Goal: Task Accomplishment & Management: Complete application form

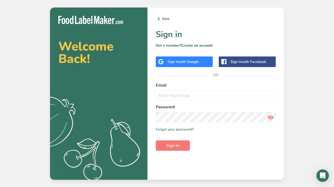
click at [178, 59] on div "Sign in with Google" at bounding box center [183, 61] width 31 height 5
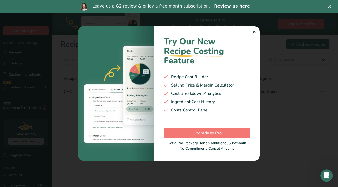
click at [330, 6] on polygon "Close" at bounding box center [329, 6] width 3 height 3
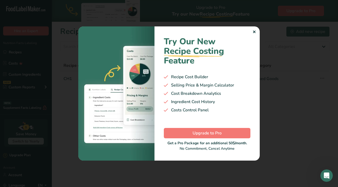
click at [253, 31] on div "✕" at bounding box center [253, 32] width 3 height 6
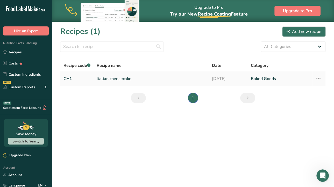
click at [318, 76] on icon at bounding box center [318, 78] width 6 height 9
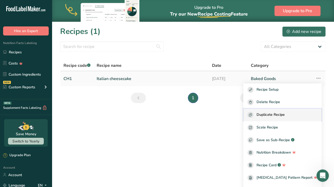
click at [267, 114] on span "Duplicate Recipe" at bounding box center [270, 115] width 28 height 6
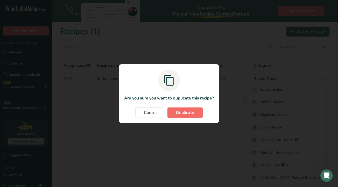
click at [184, 112] on span "Duplicate" at bounding box center [185, 113] width 18 height 6
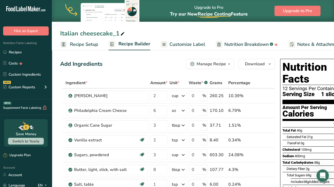
click at [122, 33] on icon at bounding box center [122, 33] width 5 height 7
click at [82, 35] on input "Italian cheesecake_Banana Cream" at bounding box center [193, 33] width 266 height 9
click at [116, 36] on input "Italian Cheesecake_Banana Cream" at bounding box center [193, 33] width 266 height 9
click at [159, 36] on input "Italian Cheesecake Banana Cream" at bounding box center [193, 33] width 266 height 9
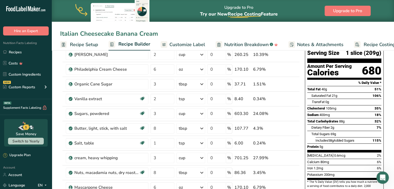
scroll to position [52, 0]
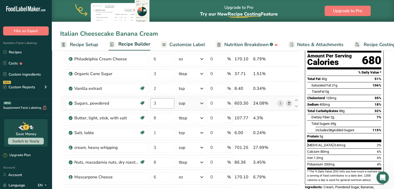
type input "Italian Cheesecake Banana Cream"
click at [156, 102] on input "3" at bounding box center [163, 103] width 24 height 10
type input "1.5"
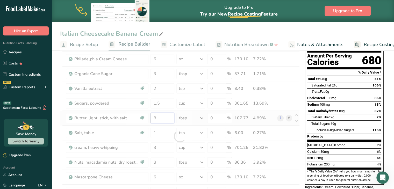
click at [156, 119] on div "Ingredient * Amount * Unit * Waste * .a-a{fill:#347362;}.b-a{fill:#fff;} Grams …" at bounding box center [180, 136] width 240 height 221
click at [155, 147] on div "Ingredient * Amount * Unit * Waste * .a-a{fill:#347362;}.b-a{fill:#fff;} Grams …" at bounding box center [180, 136] width 240 height 221
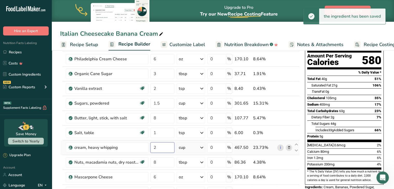
type input "2"
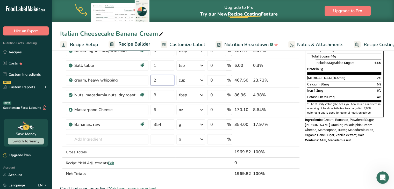
scroll to position [124, 0]
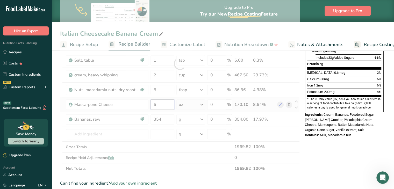
click at [160, 104] on div "Ingredient * Amount * Unit * Waste * .a-a{fill:#347362;}.b-a{fill:#fff;} Grams …" at bounding box center [180, 63] width 240 height 221
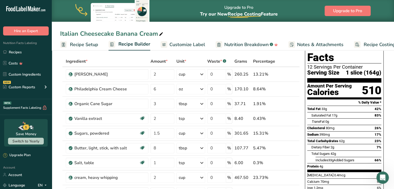
scroll to position [0, 0]
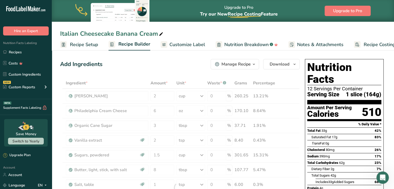
click at [193, 46] on span "Customize Label" at bounding box center [187, 44] width 36 height 7
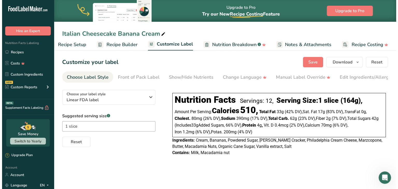
scroll to position [0, 14]
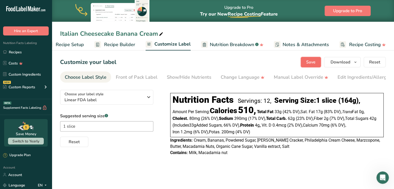
click at [312, 63] on span "Save" at bounding box center [310, 62] width 9 height 6
click at [334, 62] on icon "button" at bounding box center [355, 62] width 4 height 6
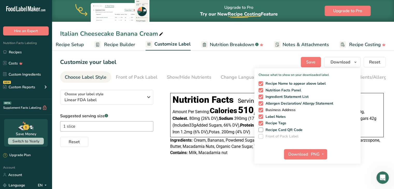
click at [261, 110] on span at bounding box center [261, 110] width 5 height 5
click at [261, 110] on input "Business Address" at bounding box center [260, 109] width 3 height 3
checkbox input "false"
click at [310, 155] on button "PNG" at bounding box center [318, 154] width 18 height 10
click at [299, 155] on span "Download" at bounding box center [298, 154] width 20 height 6
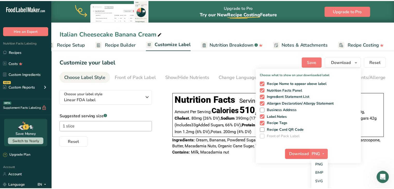
scroll to position [0, 10]
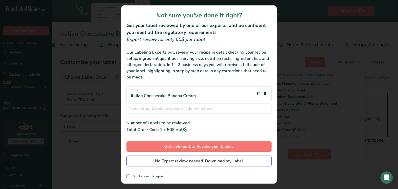
click at [168, 160] on span "No Expert review needed. Download my Label" at bounding box center [199, 161] width 88 height 6
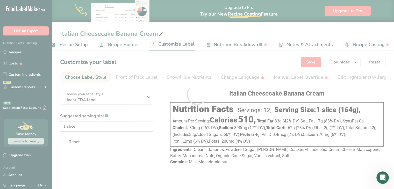
scroll to position [0, 0]
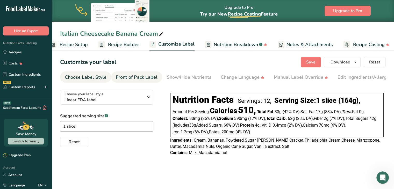
click at [141, 80] on div "Front of Pack Label" at bounding box center [137, 77] width 42 height 7
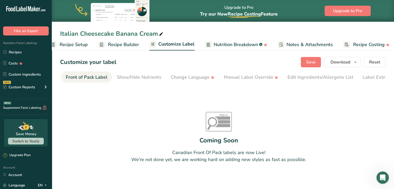
scroll to position [0, 50]
click at [125, 75] on div "Show/Hide Nutrients" at bounding box center [139, 77] width 45 height 7
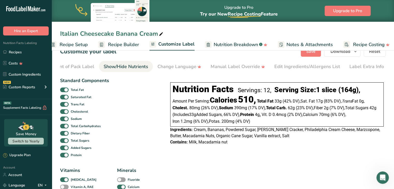
scroll to position [0, 0]
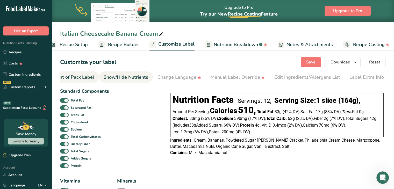
click at [85, 81] on div "Front of Pack Label" at bounding box center [74, 77] width 42 height 7
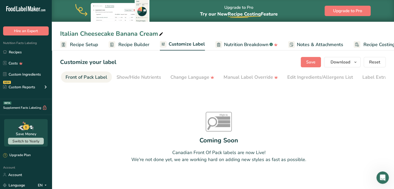
click at [182, 44] on span "Customize Label" at bounding box center [187, 44] width 36 height 7
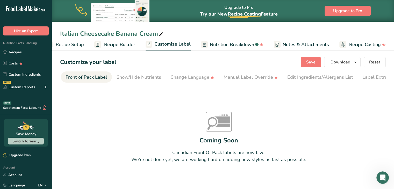
click at [67, 45] on span "Recipe Setup" at bounding box center [70, 44] width 28 height 7
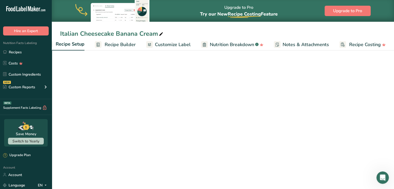
scroll to position [0, 2]
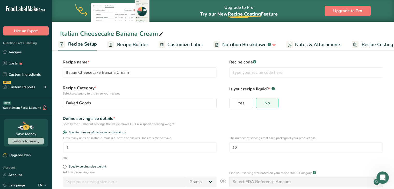
click at [126, 45] on span "Recipe Builder" at bounding box center [132, 44] width 31 height 7
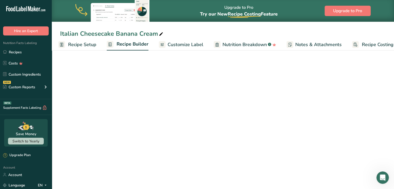
scroll to position [0, 14]
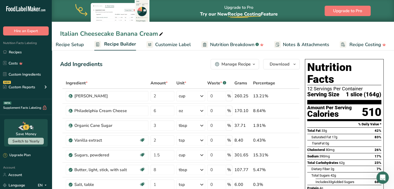
click at [254, 64] on icon "button" at bounding box center [254, 64] width 4 height 6
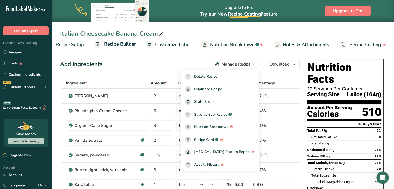
click at [254, 64] on icon "button" at bounding box center [254, 64] width 4 height 6
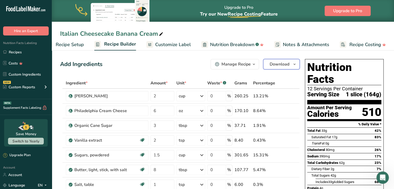
click at [294, 65] on icon "button" at bounding box center [294, 64] width 4 height 6
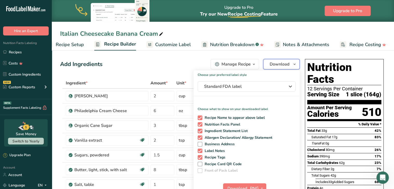
click at [294, 65] on icon "button" at bounding box center [294, 64] width 4 height 6
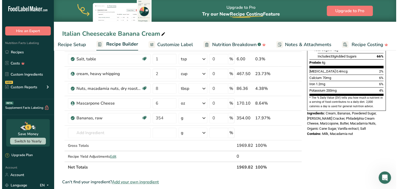
scroll to position [0, 0]
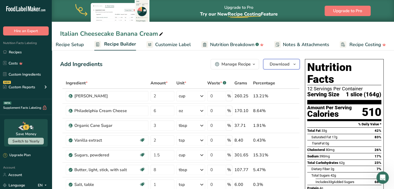
click at [287, 65] on span "Download" at bounding box center [280, 64] width 20 height 6
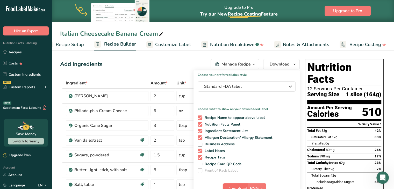
click at [232, 185] on button "Download" at bounding box center [235, 188] width 25 height 10
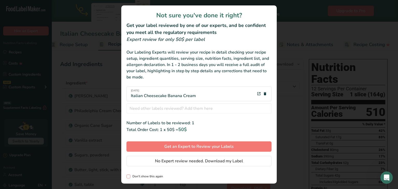
click at [128, 177] on span "review labels modal" at bounding box center [128, 177] width 4 height 4
click at [128, 177] on input "Don't show this again" at bounding box center [127, 176] width 3 height 3
checkbox input "true"
click at [177, 162] on span "No Expert review needed. Download my Label" at bounding box center [199, 161] width 88 height 6
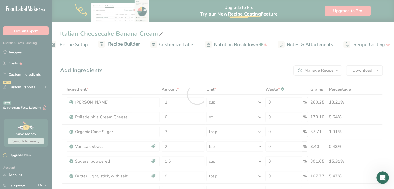
scroll to position [0, 0]
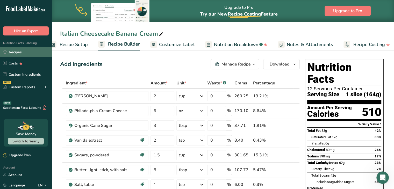
click at [14, 52] on link "Recipes" at bounding box center [26, 52] width 52 height 10
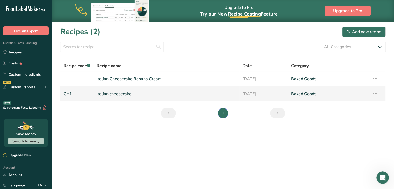
click at [101, 94] on link "Italian cheesecake" at bounding box center [167, 94] width 140 height 11
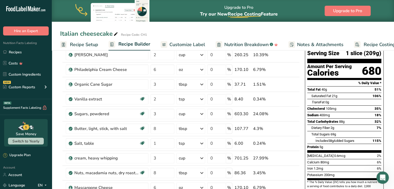
scroll to position [41, 0]
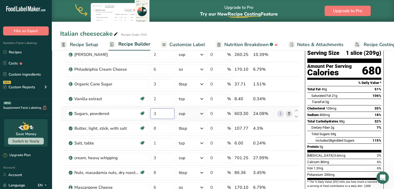
click at [157, 114] on input "3" at bounding box center [163, 114] width 24 height 10
type input "1.5"
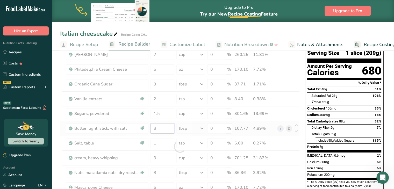
click at [163, 124] on div "Ingredient * Amount * Unit * Waste * .a-a{fill:#347362;}.b-a{fill:#fff;} Grams …" at bounding box center [180, 146] width 240 height 221
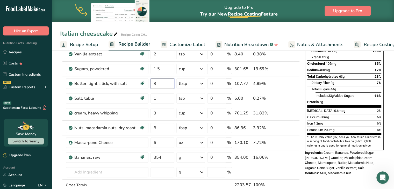
scroll to position [93, 0]
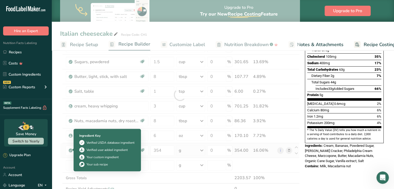
click at [71, 151] on div "Ingredient * Amount * Unit * Waste * .a-a{fill:#347362;}.b-a{fill:#fff;} Grams …" at bounding box center [180, 94] width 240 height 221
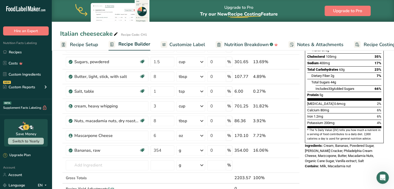
click at [59, 154] on section "Add Ingredients Manage Recipe Delete Recipe Duplicate Recipe Scale Recipe Save …" at bounding box center [223, 171] width 342 height 433
click at [288, 151] on icon at bounding box center [289, 150] width 4 height 5
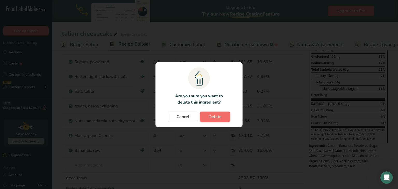
click at [214, 116] on span "Delete" at bounding box center [215, 117] width 13 height 6
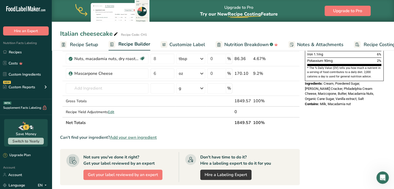
scroll to position [0, 0]
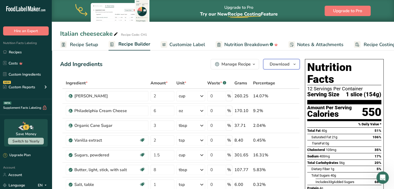
click at [296, 63] on icon "button" at bounding box center [294, 64] width 4 height 6
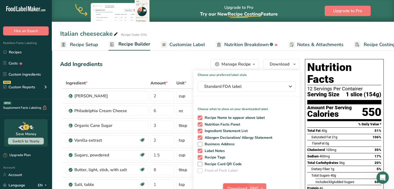
click at [232, 185] on span "Download" at bounding box center [237, 188] width 20 height 6
click at [155, 69] on div "Add Ingredients Manage Recipe Delete Recipe Duplicate Recipe Scale Recipe Save …" at bounding box center [180, 64] width 240 height 10
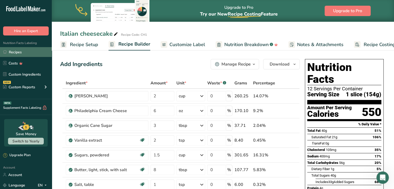
click at [17, 51] on link "Recipes" at bounding box center [26, 52] width 52 height 10
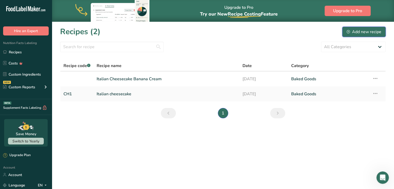
click at [364, 35] on button "Add new recipe" at bounding box center [364, 32] width 44 height 10
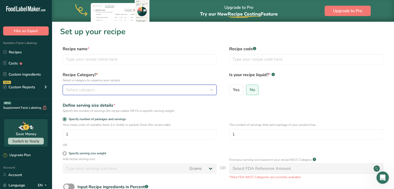
click at [210, 90] on icon "button" at bounding box center [211, 89] width 6 height 9
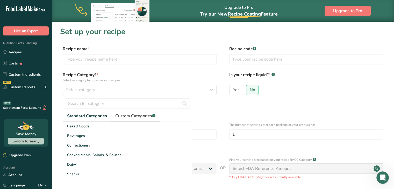
click at [132, 116] on span "Custom Categories .a-a{fill:#347362;}.b-a{fill:#fff;}" at bounding box center [135, 116] width 40 height 6
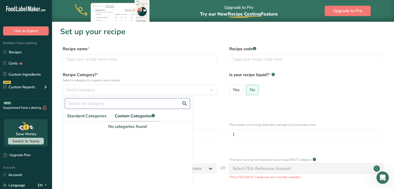
click at [71, 103] on input "text" at bounding box center [127, 103] width 125 height 10
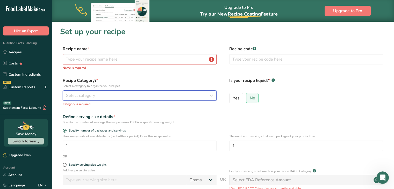
click at [79, 94] on span "Select category" at bounding box center [80, 95] width 29 height 6
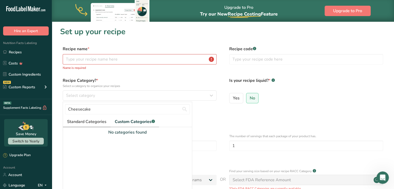
click at [102, 123] on span "Standard Categories" at bounding box center [86, 122] width 39 height 6
click at [91, 122] on span "Standard Categories" at bounding box center [87, 122] width 40 height 6
click at [97, 110] on input "Cheesecake" at bounding box center [127, 109] width 125 height 10
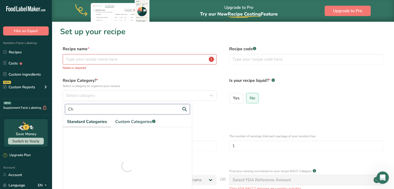
type input "C"
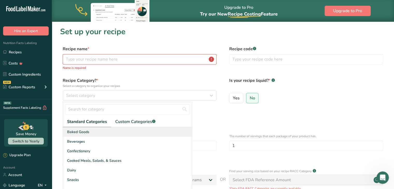
click at [80, 132] on span "Baked Goods" at bounding box center [78, 131] width 22 height 5
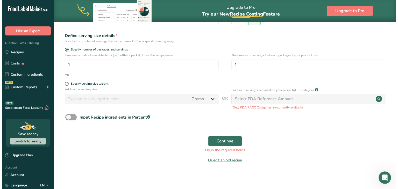
scroll to position [78, 0]
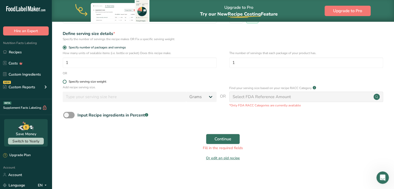
click at [65, 83] on span at bounding box center [65, 82] width 4 height 4
click at [65, 83] on input "Specify serving size weight" at bounding box center [64, 81] width 3 height 3
radio input "true"
radio input "false"
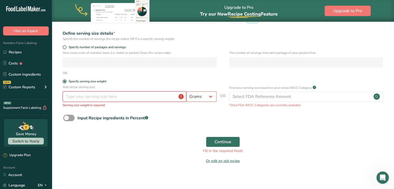
click at [67, 96] on input "number" at bounding box center [125, 96] width 124 height 10
type input "1"
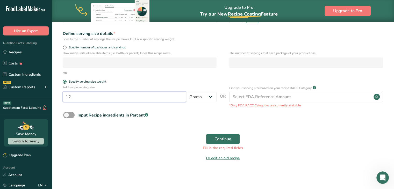
type input "1"
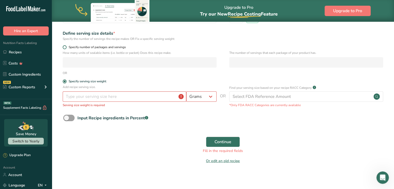
click at [64, 47] on span at bounding box center [65, 47] width 4 height 4
click at [64, 47] on input "Specify number of packages and servings" at bounding box center [64, 47] width 3 height 3
radio input "true"
radio input "false"
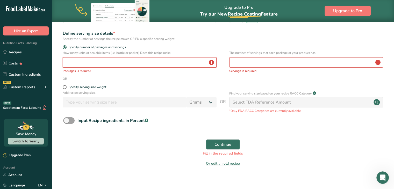
click at [66, 61] on input "number" at bounding box center [140, 62] width 154 height 10
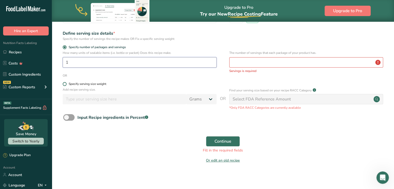
type input "1"
click at [66, 83] on span at bounding box center [65, 84] width 4 height 4
click at [66, 83] on input "Specify serving size weight" at bounding box center [64, 83] width 3 height 3
radio input "true"
radio input "false"
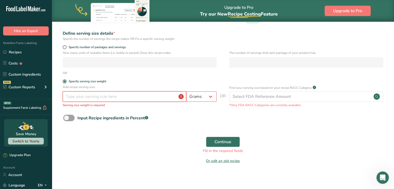
click at [66, 97] on input "number" at bounding box center [125, 96] width 124 height 10
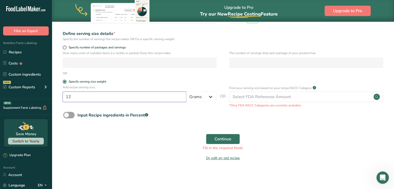
type input "1"
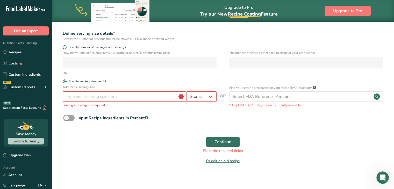
click at [64, 46] on span at bounding box center [65, 47] width 4 height 4
click at [64, 46] on input "Specify number of packages and servings" at bounding box center [64, 47] width 3 height 3
radio input "true"
radio input "false"
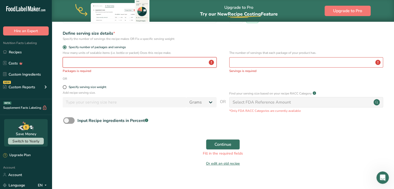
click at [87, 59] on input "number" at bounding box center [140, 62] width 154 height 10
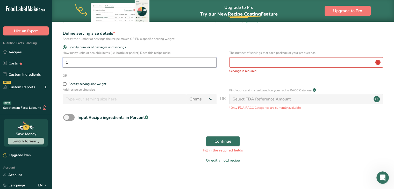
type input "1"
click at [242, 64] on input "number" at bounding box center [306, 62] width 154 height 10
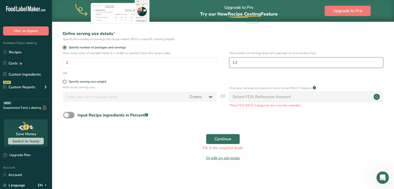
type input "12"
click at [293, 99] on div "Select FDA Reference Amount" at bounding box center [306, 97] width 154 height 10
click at [377, 98] on icon at bounding box center [376, 96] width 3 height 3
click at [65, 80] on span at bounding box center [65, 82] width 4 height 4
click at [65, 80] on input "Specify serving size weight" at bounding box center [64, 81] width 3 height 3
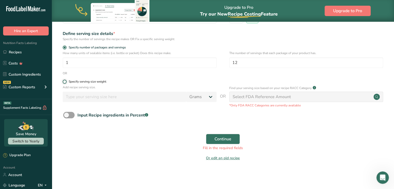
radio input "true"
radio input "false"
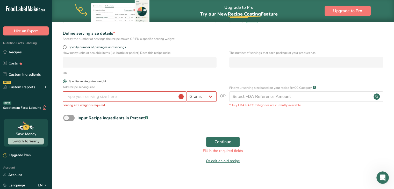
click at [65, 80] on span at bounding box center [65, 82] width 4 height 4
click at [65, 80] on input "Specify serving size weight" at bounding box center [64, 81] width 3 height 3
click at [65, 47] on span at bounding box center [65, 47] width 4 height 4
click at [65, 47] on input "Specify number of packages and servings" at bounding box center [64, 47] width 3 height 3
radio input "true"
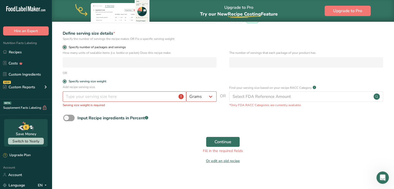
radio input "false"
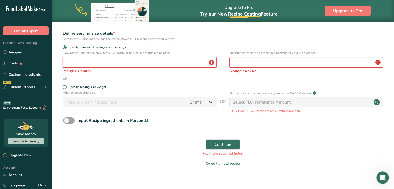
click at [65, 62] on input "number" at bounding box center [140, 62] width 154 height 10
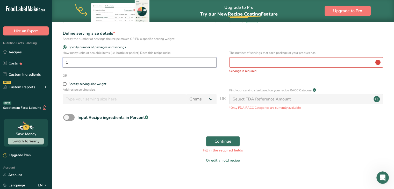
type input "1"
click at [233, 62] on input "number" at bounding box center [306, 62] width 154 height 10
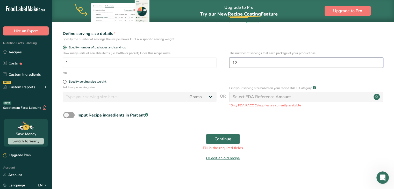
type input "12"
click at [225, 140] on span "Continue" at bounding box center [222, 139] width 17 height 6
click at [236, 98] on div "Select FDA Reference Amount" at bounding box center [262, 97] width 58 height 6
click at [64, 83] on span at bounding box center [65, 82] width 4 height 4
click at [64, 83] on input "Specify serving size weight" at bounding box center [64, 81] width 3 height 3
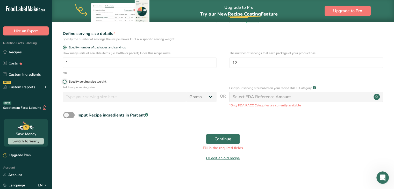
radio input "true"
radio input "false"
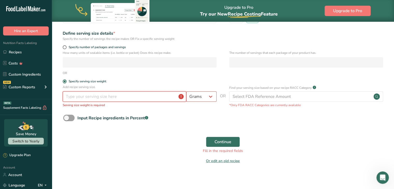
click at [73, 98] on input "number" at bounding box center [125, 96] width 124 height 10
click at [212, 96] on select "Grams kg mg mcg lb oz l mL fl oz tbsp tsp cup qt gallon" at bounding box center [201, 96] width 30 height 10
click at [208, 107] on p "Serving size weight is required" at bounding box center [140, 105] width 154 height 5
click at [69, 95] on input "number" at bounding box center [125, 96] width 124 height 10
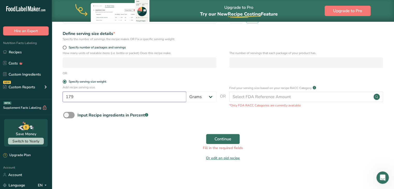
click at [206, 134] on button "Continue" at bounding box center [223, 139] width 34 height 10
click at [220, 137] on span "Continue" at bounding box center [222, 139] width 17 height 6
click at [239, 95] on div "Select FDA Reference Amount" at bounding box center [262, 97] width 58 height 6
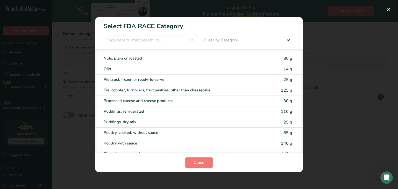
scroll to position [722, 0]
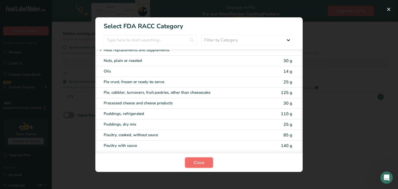
click at [201, 160] on span "Close" at bounding box center [199, 163] width 11 height 6
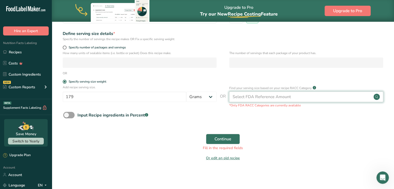
click at [254, 96] on div "Select FDA Reference Amount" at bounding box center [262, 97] width 58 height 6
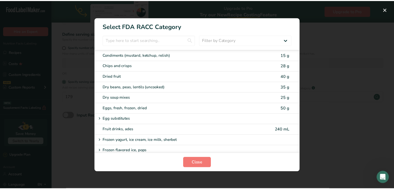
scroll to position [89, 0]
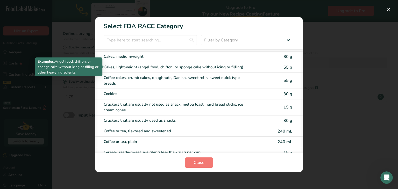
click at [116, 65] on div "Cakes, lightweight (angel food, chiffon, or sponge cake without icing or fillin…" at bounding box center [177, 67] width 147 height 6
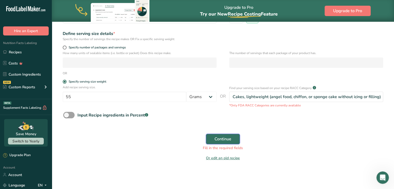
click at [220, 138] on span "Continue" at bounding box center [222, 139] width 17 height 6
click at [75, 97] on input "55" at bounding box center [125, 97] width 124 height 10
type input "5"
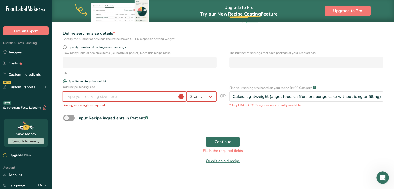
click at [75, 97] on input "number" at bounding box center [125, 96] width 124 height 10
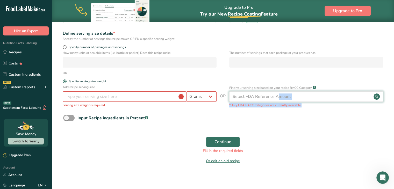
drag, startPoint x: 238, startPoint y: 112, endPoint x: 246, endPoint y: 99, distance: 14.8
click at [246, 99] on form "Recipe name * Name is required Recipe code .a-a{fill:#347362;}.b-a{fill:#fff;} …" at bounding box center [223, 67] width 326 height 199
click at [242, 99] on div "Select FDA Reference Amount" at bounding box center [262, 97] width 58 height 6
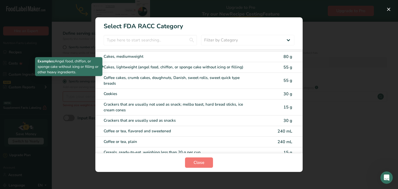
click at [120, 65] on div "Cakes, lightweight (angel food, chiffon, or sponge cake without icing or fillin…" at bounding box center [177, 67] width 147 height 6
type input "55"
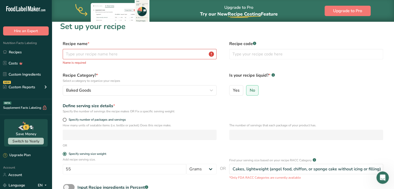
scroll to position [0, 0]
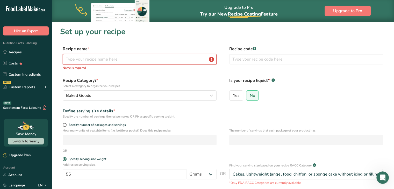
click at [66, 59] on input "text" at bounding box center [140, 59] width 154 height 10
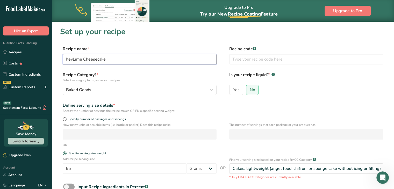
click at [73, 61] on input "KeyLime Cheesecake" at bounding box center [140, 59] width 154 height 10
type input "Key Lime Cheesecake"
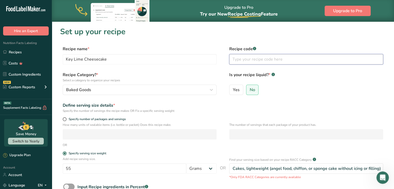
click at [236, 60] on input "text" at bounding box center [306, 59] width 154 height 10
type input "baked1"
click at [65, 119] on span at bounding box center [65, 119] width 4 height 4
click at [65, 119] on input "Specify number of packages and servings" at bounding box center [64, 119] width 3 height 3
radio input "true"
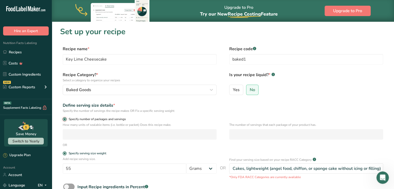
radio input "false"
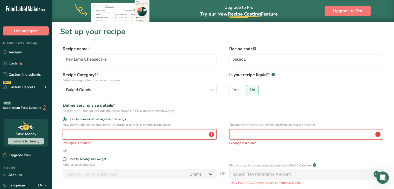
click at [66, 135] on input "number" at bounding box center [140, 134] width 154 height 10
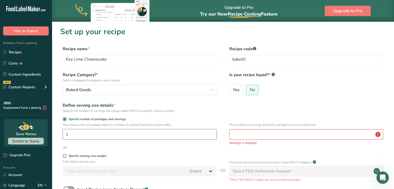
type input "1"
click at [234, 133] on input "number" at bounding box center [306, 134] width 154 height 10
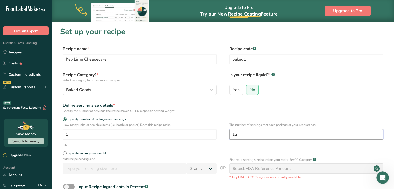
type input "12"
click at [222, 178] on span "OR" at bounding box center [223, 172] width 6 height 15
click at [279, 171] on div "Select FDA Reference Amount" at bounding box center [262, 169] width 58 height 6
click at [377, 168] on circle at bounding box center [377, 169] width 6 height 6
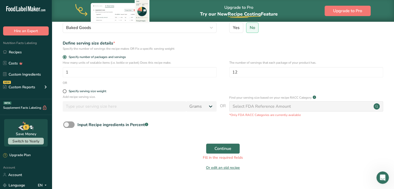
scroll to position [72, 0]
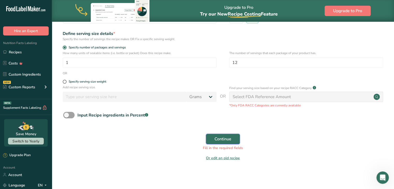
click at [224, 138] on span "Continue" at bounding box center [222, 139] width 17 height 6
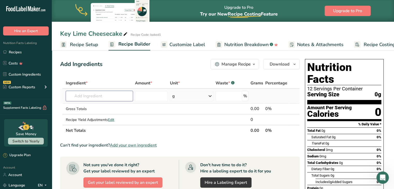
click at [75, 97] on input "text" at bounding box center [99, 96] width 67 height 10
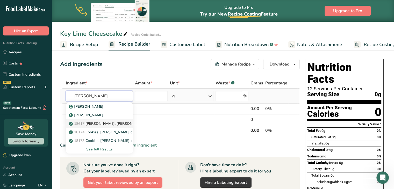
type input "Graham"
click at [92, 123] on p "18617 Nabisco, Nabisco Grahams Crackers" at bounding box center [115, 123] width 91 height 5
type input "Nabisco, Nabisco Grahams Crackers"
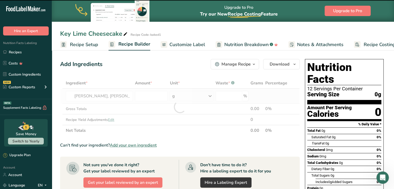
type input "0"
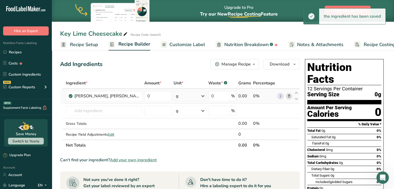
click at [204, 98] on icon at bounding box center [203, 95] width 6 height 9
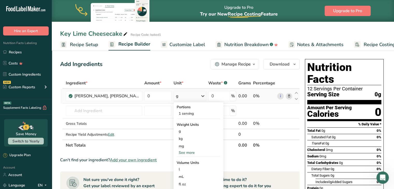
click at [190, 151] on div "See more" at bounding box center [199, 152] width 44 height 5
click at [190, 177] on div "See less" at bounding box center [199, 175] width 44 height 5
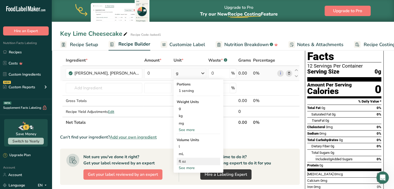
scroll to position [31, 0]
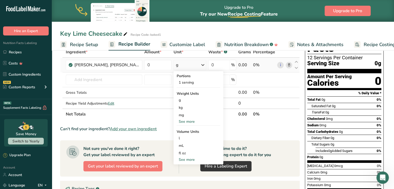
click at [190, 158] on div "See more" at bounding box center [199, 159] width 44 height 5
select select "22"
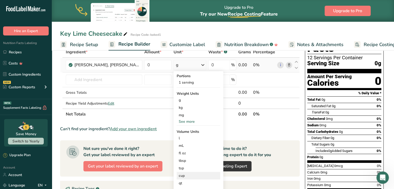
click at [182, 175] on div "cup" at bounding box center [198, 175] width 39 height 5
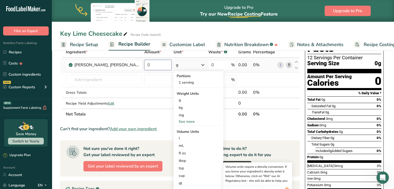
click at [154, 65] on input "0" at bounding box center [157, 65] width 27 height 10
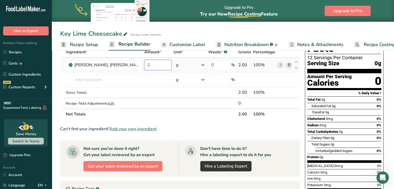
type input "2"
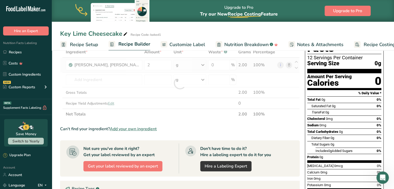
click at [202, 63] on div "Ingredient * Amount * Unit * Waste * .a-a{fill:#347362;}.b-a{fill:#fff;} Grams …" at bounding box center [180, 83] width 240 height 73
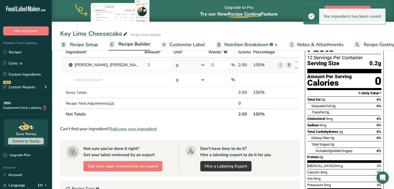
click at [180, 67] on div "g" at bounding box center [190, 65] width 32 height 10
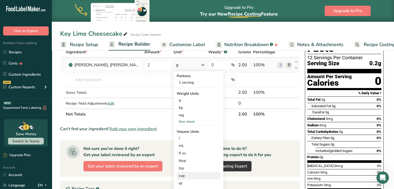
click at [183, 176] on div "cup" at bounding box center [198, 175] width 39 height 5
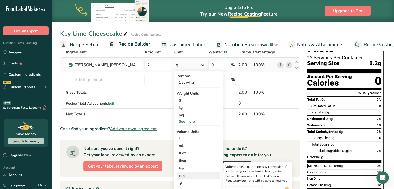
click at [183, 176] on div "cup" at bounding box center [198, 175] width 39 height 5
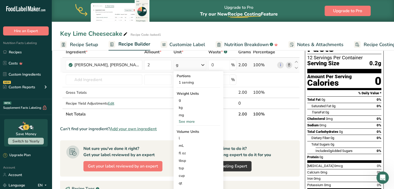
click at [185, 64] on div "g" at bounding box center [190, 65] width 32 height 10
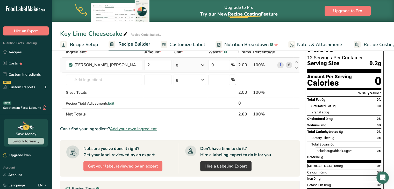
click at [203, 65] on icon at bounding box center [203, 64] width 6 height 9
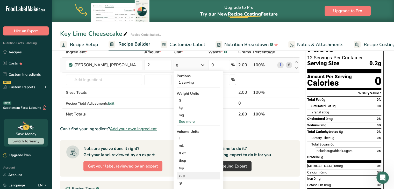
click at [181, 175] on div "cup" at bounding box center [198, 175] width 39 height 5
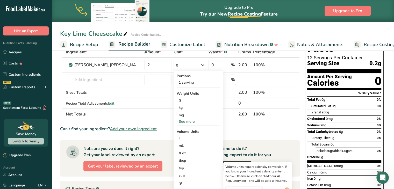
click at [180, 50] on link "Customize Label" at bounding box center [183, 45] width 45 height 12
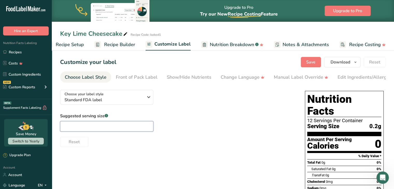
click at [77, 124] on input "text" at bounding box center [106, 126] width 93 height 10
type input "12"
click at [139, 76] on div "Front of Pack Label" at bounding box center [137, 77] width 42 height 7
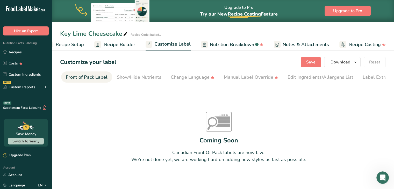
scroll to position [0, 50]
click at [87, 77] on div "Front of Pack Label" at bounding box center [87, 77] width 42 height 7
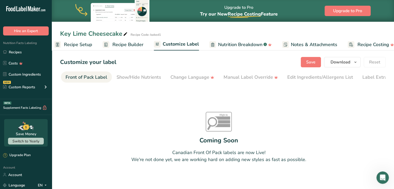
scroll to position [0, 0]
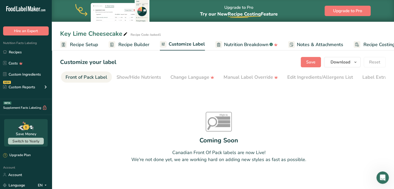
click at [58, 76] on section "Customize your label Save Download Choose what to show on your downloaded label…" at bounding box center [223, 123] width 342 height 149
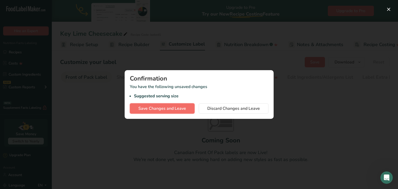
click at [179, 108] on span "Save Changes and Leave" at bounding box center [162, 108] width 48 height 6
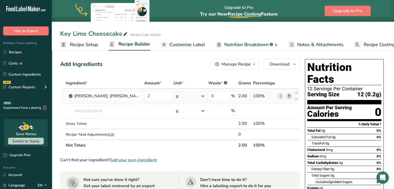
click at [176, 97] on div "g" at bounding box center [177, 96] width 3 height 6
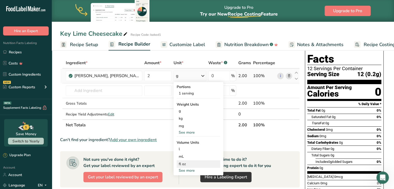
scroll to position [21, 0]
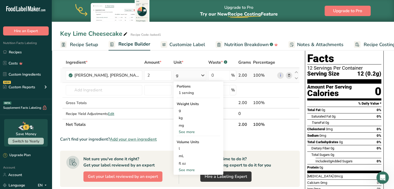
click at [187, 171] on div "See more" at bounding box center [199, 169] width 44 height 5
click at [182, 186] on div "cup" at bounding box center [198, 185] width 39 height 5
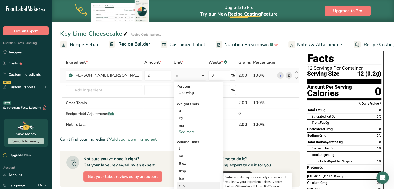
click at [182, 186] on div "cup" at bounding box center [198, 185] width 39 height 5
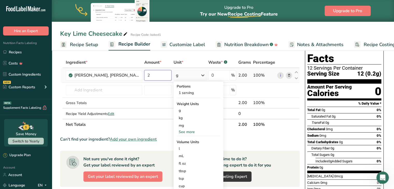
click at [149, 77] on input "2" at bounding box center [157, 75] width 27 height 10
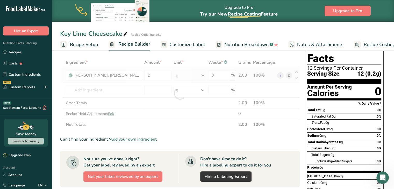
click at [203, 77] on div "Ingredient * Amount * Unit * Waste * .a-a{fill:#347362;}.b-a{fill:#fff;} Grams …" at bounding box center [180, 93] width 240 height 73
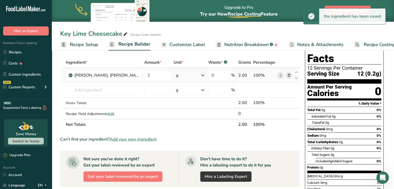
click at [203, 77] on icon at bounding box center [203, 75] width 6 height 9
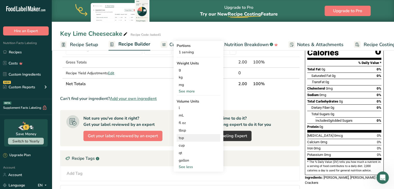
scroll to position [62, 0]
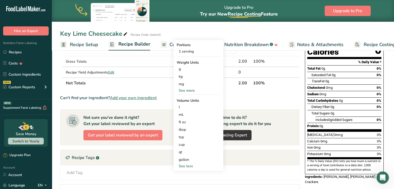
click at [187, 91] on div "See more" at bounding box center [199, 90] width 44 height 5
click at [180, 106] on div "oz" at bounding box center [199, 107] width 44 height 8
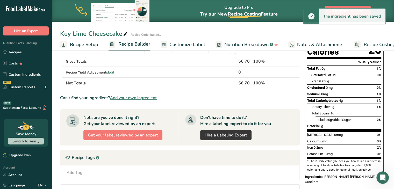
scroll to position [0, 0]
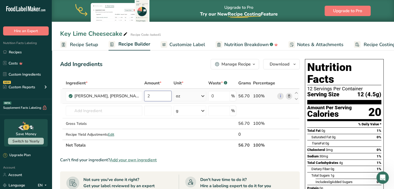
click at [151, 96] on input "2" at bounding box center [157, 96] width 27 height 10
type input "16"
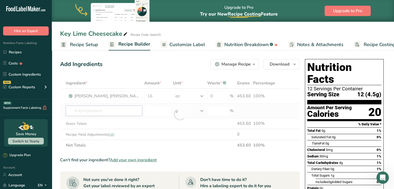
click at [85, 110] on div "Ingredient * Amount * Unit * Waste * .a-a{fill:#347362;}.b-a{fill:#fff;} Grams …" at bounding box center [180, 114] width 240 height 73
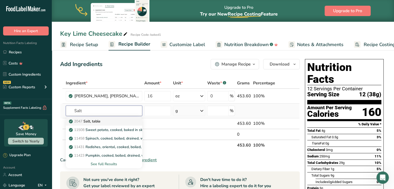
type input "Salt"
click at [90, 118] on link "2047 Salt, table" at bounding box center [104, 121] width 76 height 9
type input "Salt, table"
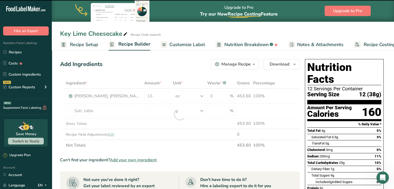
type input "0"
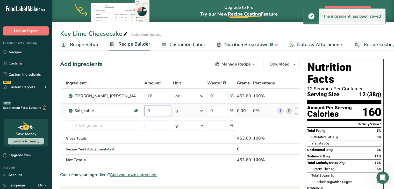
click at [151, 112] on input "0" at bounding box center [157, 111] width 27 height 10
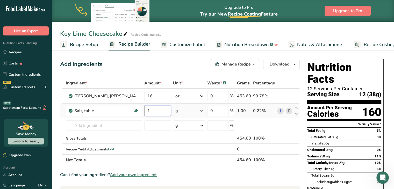
type input "1"
click at [202, 111] on div "Ingredient * Amount * Unit * Waste * .a-a{fill:#347362;}.b-a{fill:#fff;} Grams …" at bounding box center [180, 122] width 240 height 88
click at [201, 112] on icon at bounding box center [202, 110] width 6 height 9
click at [184, 126] on div "1 tsp" at bounding box center [198, 129] width 44 height 8
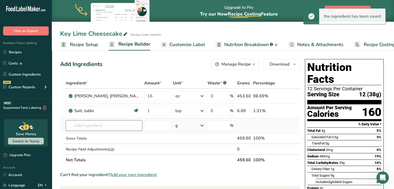
click at [79, 125] on input "text" at bounding box center [104, 125] width 76 height 10
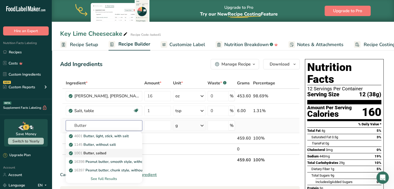
type input "Butter"
click at [88, 152] on p "1001 Butter, salted" at bounding box center [88, 153] width 36 height 5
type input "Butter, salted"
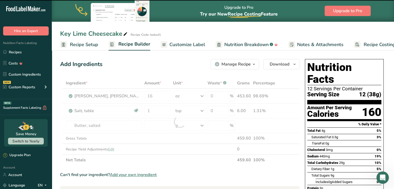
type input "0"
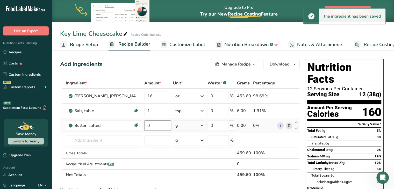
click at [150, 126] on input "0" at bounding box center [157, 125] width 27 height 10
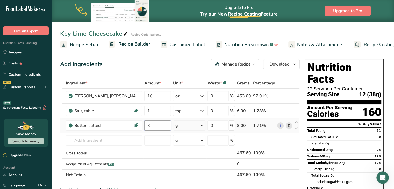
type input "8"
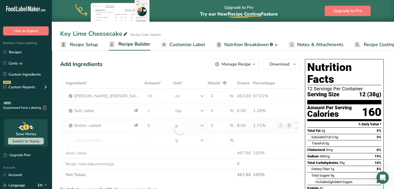
click at [202, 126] on div "Ingredient * Amount * Unit * Waste * .a-a{fill:#347362;}.b-a{fill:#fff;} Grams …" at bounding box center [180, 129] width 240 height 103
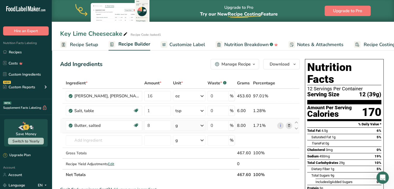
click at [202, 126] on icon at bounding box center [202, 125] width 6 height 9
click at [183, 150] on div "1 tbsp" at bounding box center [198, 151] width 44 height 8
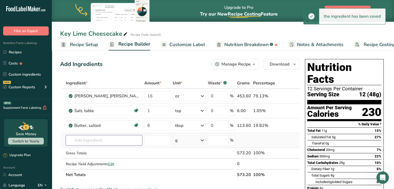
click at [80, 141] on input "text" at bounding box center [104, 140] width 76 height 10
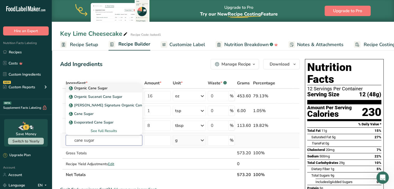
type input "cane sugar"
click at [91, 88] on p "Organic Cane Sugar" at bounding box center [89, 87] width 38 height 5
type input "Organic Cane Sugar"
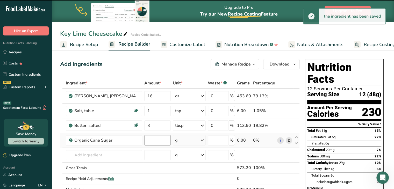
type input "0"
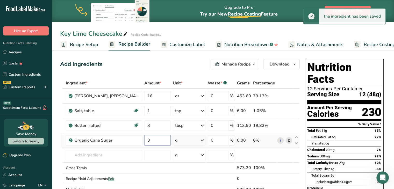
click at [152, 140] on input "0" at bounding box center [157, 140] width 26 height 10
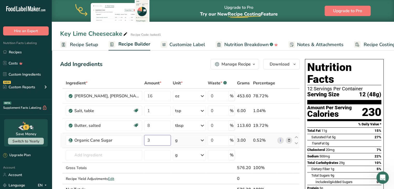
type input "3"
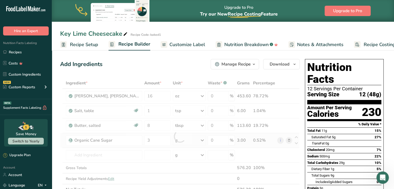
click at [203, 139] on div "Ingredient * Amount * Unit * Waste * .a-a{fill:#347362;}.b-a{fill:#fff;} Grams …" at bounding box center [180, 136] width 240 height 117
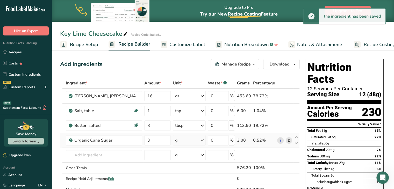
click at [203, 139] on icon at bounding box center [202, 140] width 6 height 9
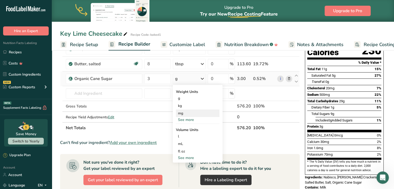
scroll to position [62, 0]
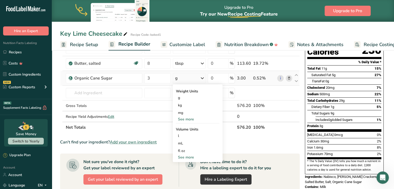
click at [189, 119] on div "See more" at bounding box center [198, 119] width 44 height 5
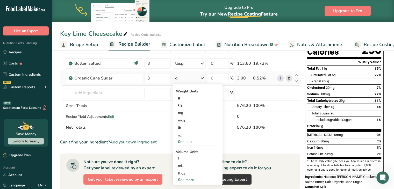
click at [184, 180] on div "See more" at bounding box center [198, 179] width 44 height 5
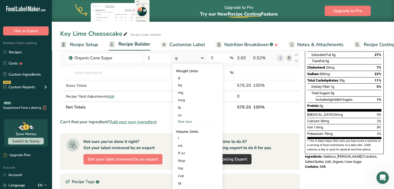
scroll to position [83, 0]
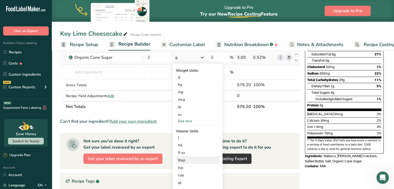
click at [182, 160] on div "tbsp" at bounding box center [197, 159] width 39 height 5
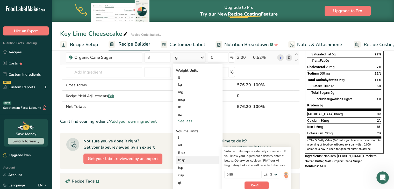
click at [248, 186] on button "Confirm" at bounding box center [257, 186] width 24 height 8
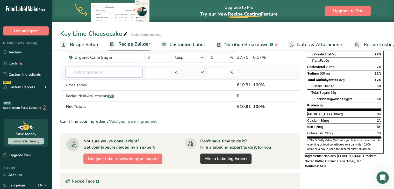
click at [77, 72] on input "text" at bounding box center [104, 72] width 76 height 10
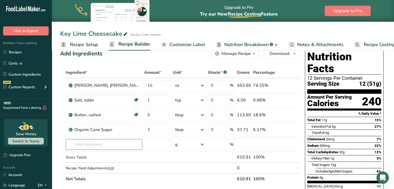
scroll to position [10, 0]
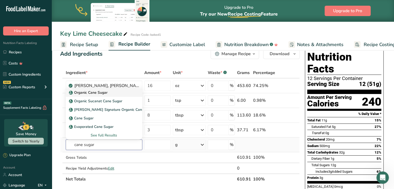
type input "cane sugar"
click at [91, 94] on p "Organic Cane Sugar" at bounding box center [89, 92] width 38 height 5
type input "Organic Cane Sugar"
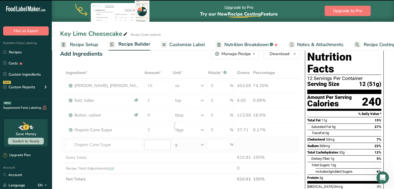
type input "0"
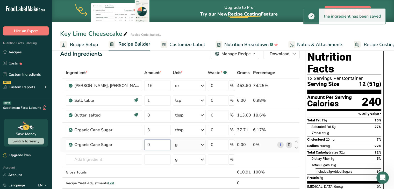
click at [152, 146] on input "0" at bounding box center [157, 145] width 26 height 10
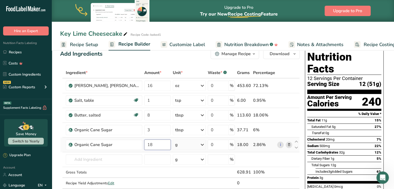
type input "18"
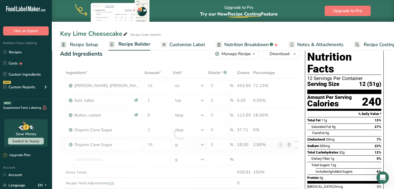
click at [202, 145] on div "Ingredient * Amount * Unit * Waste * .a-a{fill:#347362;}.b-a{fill:#fff;} Grams …" at bounding box center [180, 133] width 240 height 132
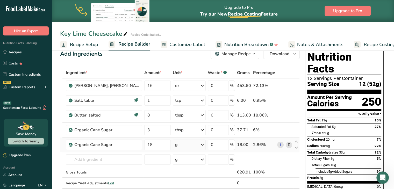
click at [202, 145] on icon at bounding box center [202, 144] width 6 height 9
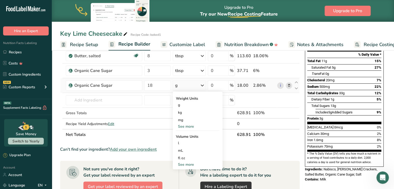
scroll to position [73, 0]
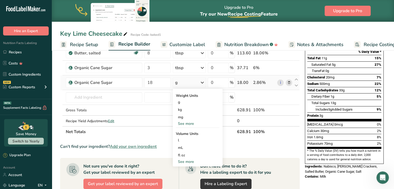
click at [189, 160] on div "See more" at bounding box center [198, 161] width 44 height 5
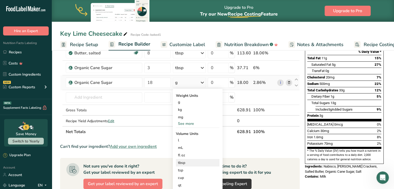
click at [182, 164] on div "tbsp" at bounding box center [197, 162] width 39 height 5
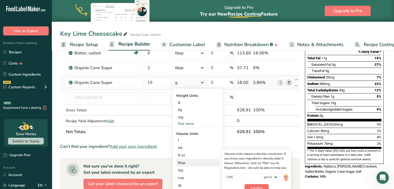
click at [254, 187] on span "Confirm" at bounding box center [256, 188] width 11 height 5
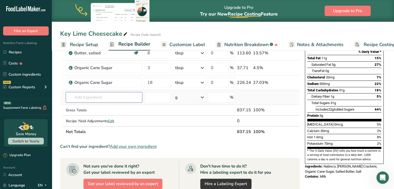
click at [82, 95] on input "text" at bounding box center [104, 97] width 76 height 10
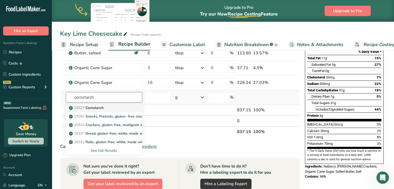
type input "cornstarch"
click at [89, 107] on p "20027 Cornstarch" at bounding box center [87, 107] width 34 height 5
type input "Cornstarch"
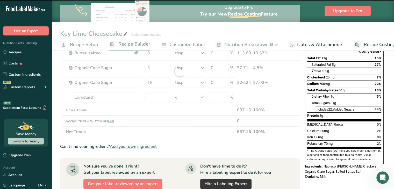
click at [153, 96] on div at bounding box center [180, 71] width 240 height 132
type input "0"
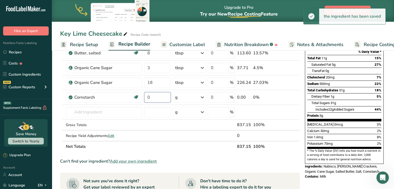
click at [153, 96] on input "0" at bounding box center [157, 97] width 26 height 10
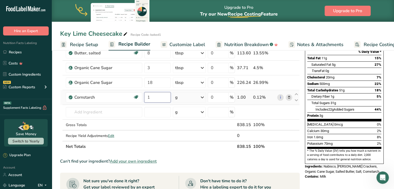
type input "1"
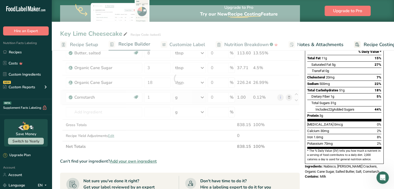
click at [205, 96] on div "Ingredient * Amount * Unit * Waste * .a-a{fill:#347362;}.b-a{fill:#fff;} Grams …" at bounding box center [180, 78] width 240 height 147
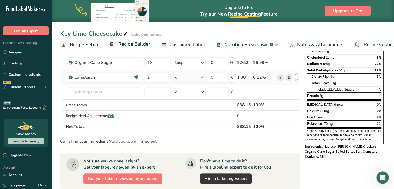
scroll to position [93, 0]
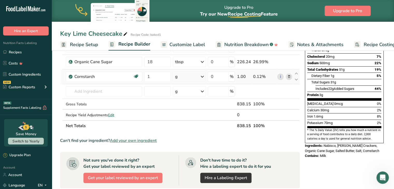
click at [204, 76] on icon at bounding box center [202, 76] width 6 height 9
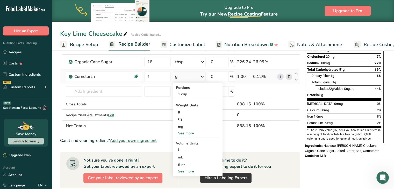
click at [183, 134] on div "See more" at bounding box center [198, 133] width 44 height 5
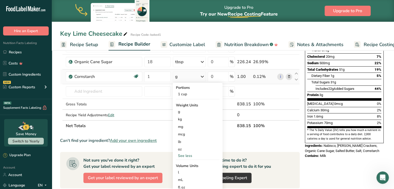
click at [182, 156] on div "See less" at bounding box center [198, 155] width 44 height 5
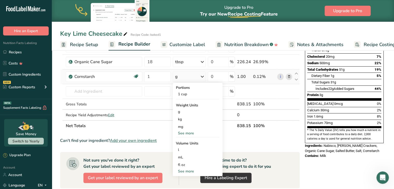
click at [183, 170] on div "See more" at bounding box center [198, 171] width 44 height 5
select select "22"
click at [181, 173] on div "tbsp" at bounding box center [197, 172] width 39 height 5
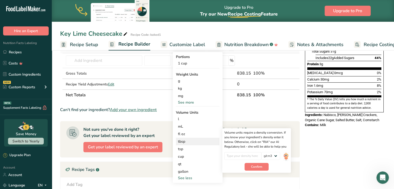
scroll to position [124, 0]
click at [261, 165] on span "Confirm" at bounding box center [256, 166] width 11 height 5
click at [239, 157] on input "number" at bounding box center [242, 156] width 37 height 8
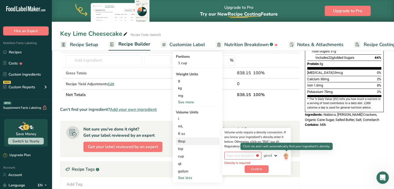
click at [285, 155] on img at bounding box center [286, 156] width 6 height 9
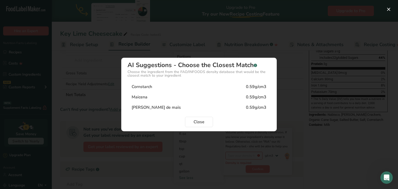
click at [153, 89] on div "Cornstarch 0.59g/cm3" at bounding box center [198, 87] width 143 height 10
type input "0.59"
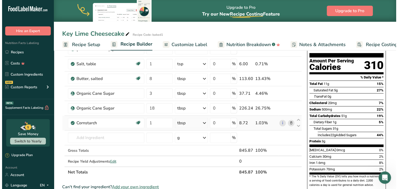
scroll to position [52, 0]
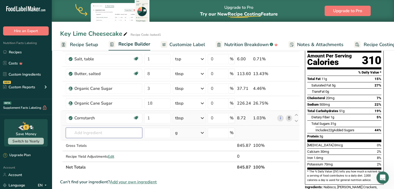
click at [87, 135] on input "text" at bounding box center [104, 133] width 76 height 10
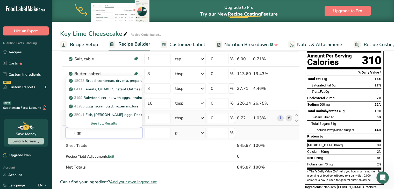
type input "eggs"
click at [103, 121] on div "See full Results" at bounding box center [104, 123] width 68 height 5
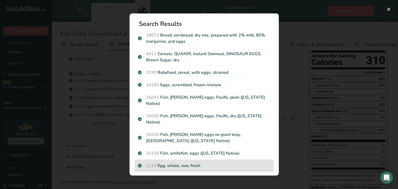
click at [157, 163] on p "1123 Egg, whole, raw, fresh" at bounding box center [204, 166] width 133 height 6
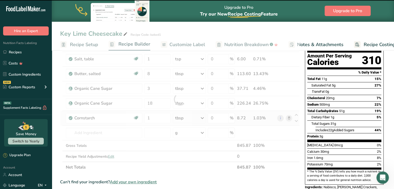
type input "0"
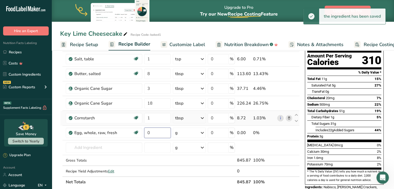
click at [153, 132] on input "0" at bounding box center [157, 133] width 26 height 10
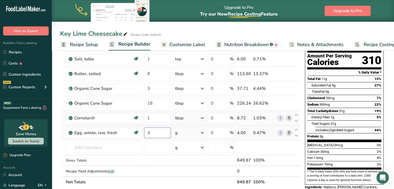
type input "4"
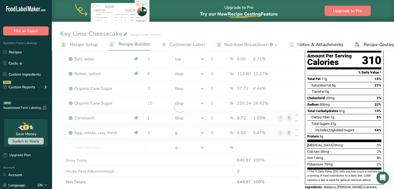
click at [202, 133] on div "Ingredient * Amount * Unit * Waste * .a-a{fill:#347362;}.b-a{fill:#fff;} Grams …" at bounding box center [180, 107] width 240 height 162
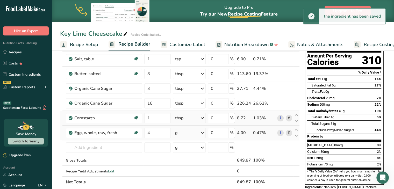
click at [202, 133] on icon at bounding box center [202, 132] width 6 height 9
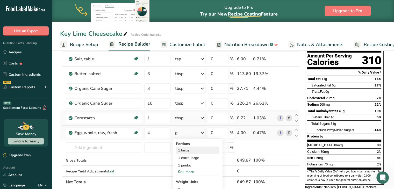
click at [181, 148] on div "1 large" at bounding box center [198, 151] width 44 height 8
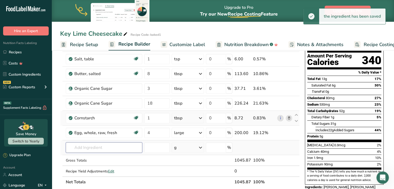
click at [87, 146] on input "text" at bounding box center [104, 147] width 76 height 10
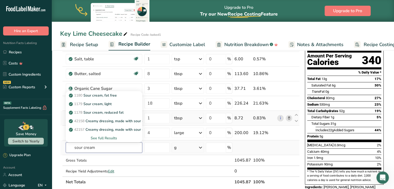
type input "sour cream"
click at [95, 136] on div "See full Results" at bounding box center [104, 137] width 68 height 5
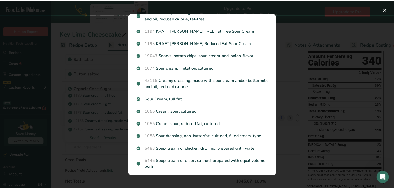
scroll to position [83, 0]
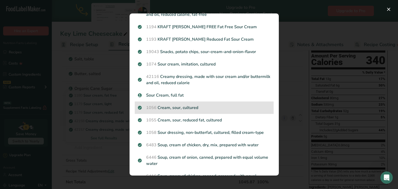
click at [191, 108] on p "1056 Cream, sour, cultured" at bounding box center [204, 108] width 133 height 6
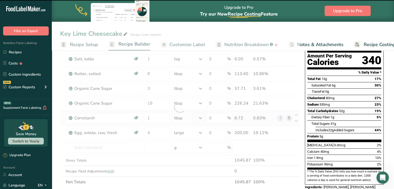
type input "0"
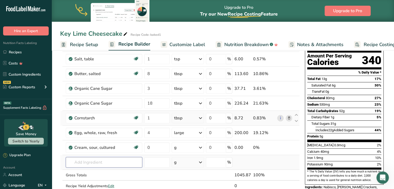
click at [94, 163] on input "text" at bounding box center [104, 162] width 76 height 10
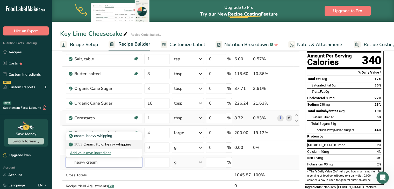
type input "heavy cream"
click at [96, 143] on p "1053 Cream, fluid, heavy whipping" at bounding box center [100, 144] width 61 height 5
type input "Cream, fluid, heavy whipping"
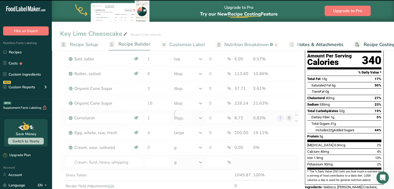
type input "0"
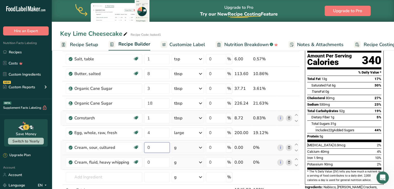
click at [151, 149] on input "0" at bounding box center [156, 147] width 25 height 10
type input "1"
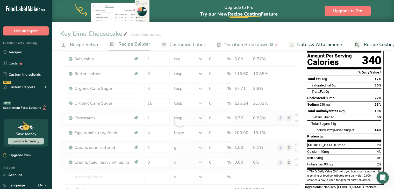
click at [200, 146] on div "Ingredient * Amount * Unit * Waste * .a-a{fill:#347362;}.b-a{fill:#fff;} Grams …" at bounding box center [180, 121] width 240 height 191
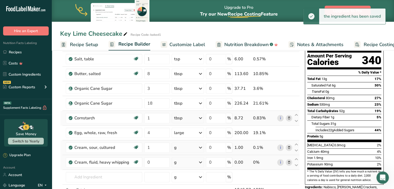
click at [200, 146] on icon at bounding box center [200, 147] width 6 height 9
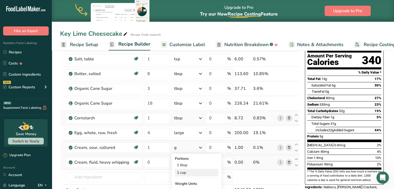
click at [183, 171] on div "1 cup" at bounding box center [197, 173] width 44 height 8
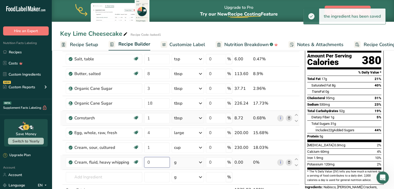
click at [151, 162] on input "0" at bounding box center [156, 162] width 25 height 10
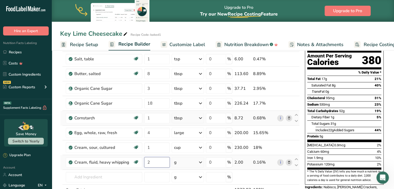
type input "2"
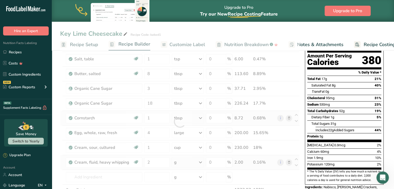
click at [199, 161] on div "Ingredient * Amount * Unit * Waste * .a-a{fill:#347362;}.b-a{fill:#fff;} Grams …" at bounding box center [180, 121] width 240 height 191
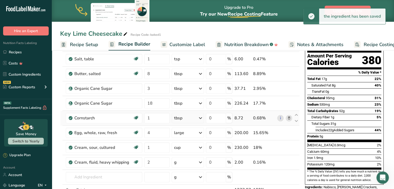
click at [201, 161] on icon at bounding box center [200, 162] width 6 height 9
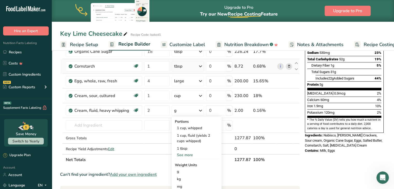
scroll to position [114, 0]
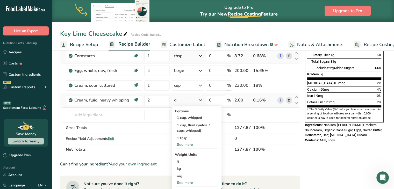
click at [190, 145] on div "See more" at bounding box center [197, 144] width 44 height 5
click at [184, 145] on div "1 fl oz" at bounding box center [197, 146] width 44 height 8
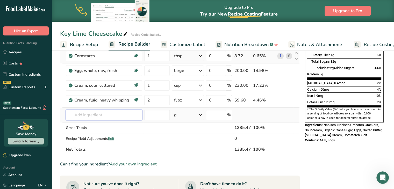
click at [111, 116] on input "text" at bounding box center [104, 115] width 76 height 10
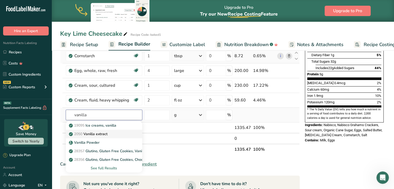
type input "vanilla"
click at [98, 131] on p "2050 Vanilla extract" at bounding box center [89, 133] width 38 height 5
type input "Vanilla extract"
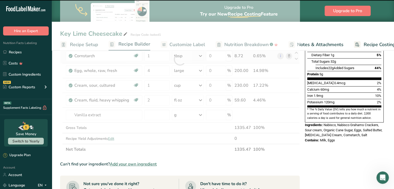
click at [156, 115] on div at bounding box center [180, 59] width 240 height 191
type input "0"
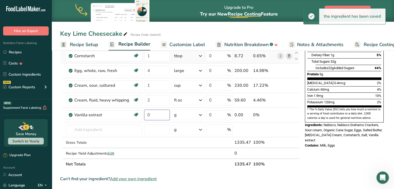
click at [156, 115] on input "0" at bounding box center [156, 115] width 25 height 10
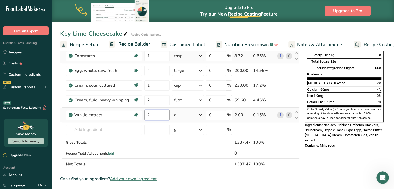
type input "2"
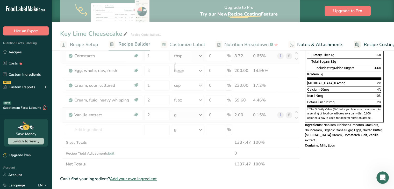
click at [201, 113] on div "Ingredient * Amount * Unit * Waste * .a-a{fill:#347362;}.b-a{fill:#fff;} Grams …" at bounding box center [180, 67] width 240 height 206
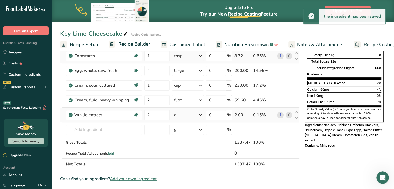
click at [201, 113] on icon at bounding box center [200, 114] width 6 height 9
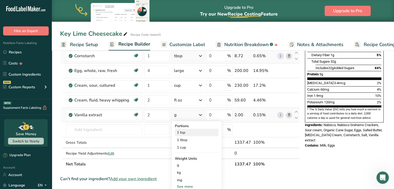
click at [182, 132] on div "1 tsp" at bounding box center [197, 133] width 44 height 8
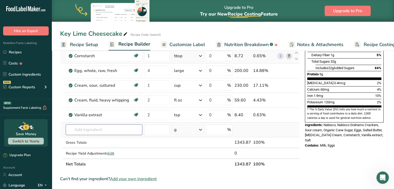
click at [81, 130] on input "text" at bounding box center [104, 130] width 76 height 10
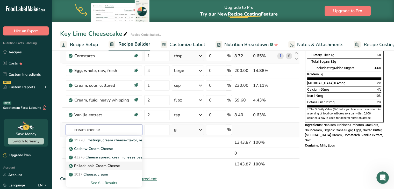
type input "cream cheese"
click at [98, 163] on p "Philadelphia Cream Cheese" at bounding box center [95, 165] width 50 height 5
type input "Philadelphia Cream Cheese"
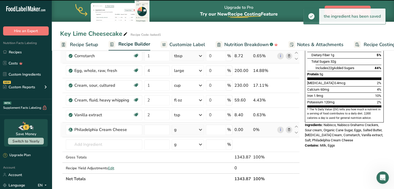
type input "0"
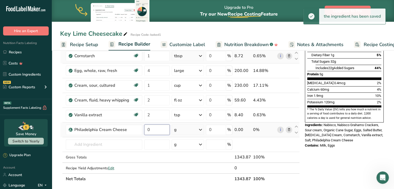
click at [153, 129] on input "0" at bounding box center [156, 130] width 25 height 10
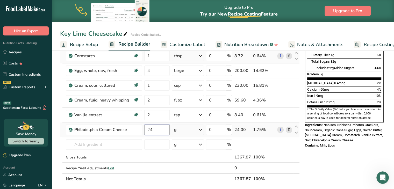
type input "24"
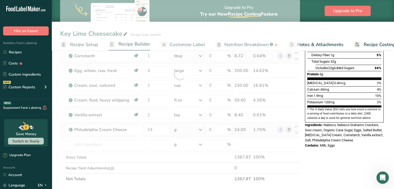
click at [200, 130] on div "Ingredient * Amount * Unit * Waste * .a-a{fill:#347362;}.b-a{fill:#fff;} Grams …" at bounding box center [180, 74] width 240 height 221
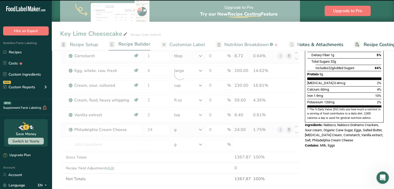
click at [200, 130] on icon at bounding box center [200, 129] width 6 height 9
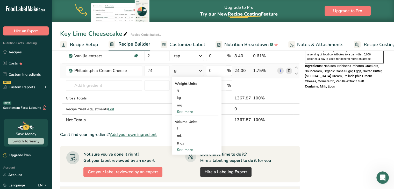
scroll to position [176, 0]
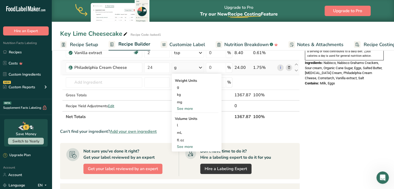
click at [182, 147] on div "See more" at bounding box center [197, 146] width 44 height 5
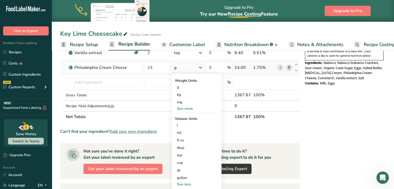
click at [187, 107] on div "See more" at bounding box center [197, 108] width 44 height 5
click at [181, 123] on div "oz" at bounding box center [197, 125] width 44 height 8
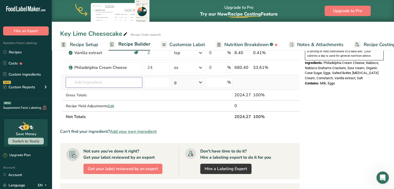
click at [79, 81] on input "text" at bounding box center [104, 82] width 76 height 10
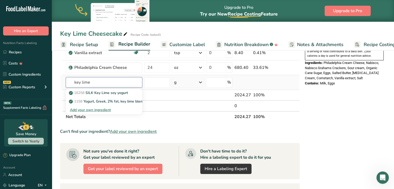
type input "key lime"
click at [86, 109] on div "Add your own ingredient" at bounding box center [104, 109] width 68 height 5
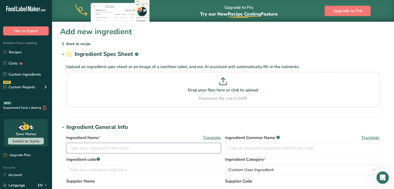
click at [77, 148] on input "text" at bounding box center [143, 148] width 155 height 10
type input "Key lime juice"
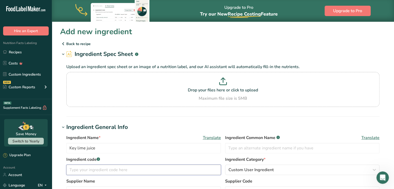
click at [81, 168] on input "text" at bounding box center [143, 170] width 155 height 10
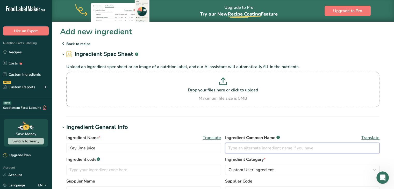
click at [234, 147] on input "text" at bounding box center [302, 148] width 155 height 10
type input "L"
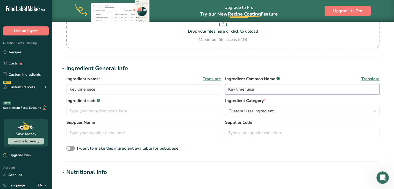
scroll to position [90, 0]
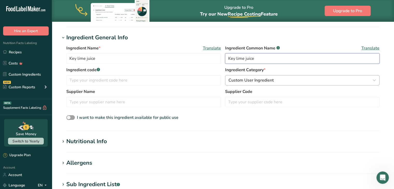
type input "Key lime juice"
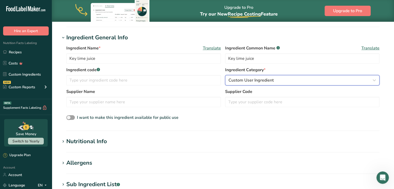
click at [254, 80] on span "Custom User Ingredient" at bounding box center [250, 80] width 45 height 6
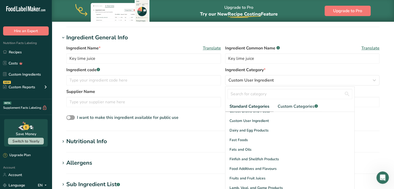
scroll to position [83, 0]
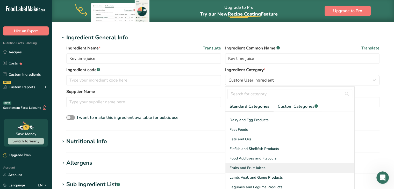
click at [255, 170] on div "Fruits and Fruit Juices" at bounding box center [289, 168] width 129 height 10
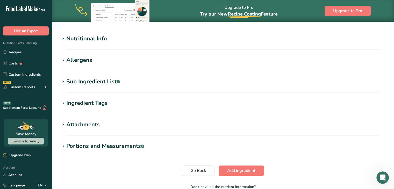
scroll to position [197, 0]
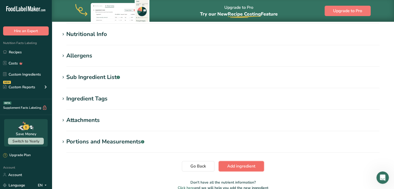
click at [245, 164] on span "Add ingredient" at bounding box center [241, 166] width 28 height 6
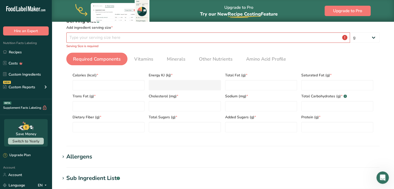
scroll to position [215, 0]
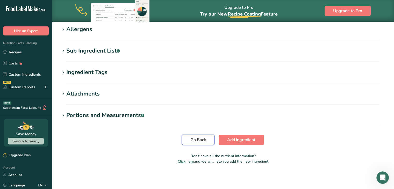
click at [201, 142] on span "Go Back" at bounding box center [198, 140] width 16 height 6
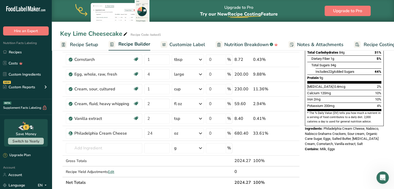
scroll to position [121, 0]
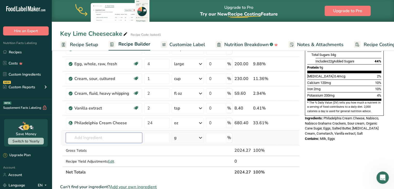
click at [96, 137] on input "text" at bounding box center [104, 138] width 76 height 10
type input "Key lime juice"
click at [124, 145] on td "Gross Totals" at bounding box center [104, 150] width 78 height 11
click at [96, 137] on input "text" at bounding box center [104, 138] width 76 height 10
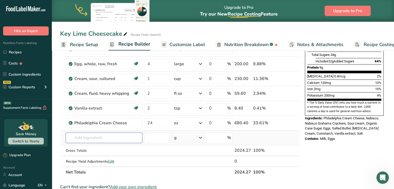
click at [96, 137] on input "text" at bounding box center [104, 138] width 76 height 10
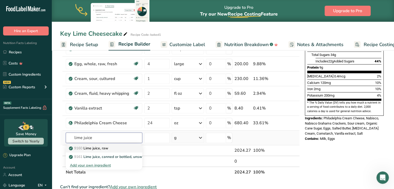
type input "lime juice"
click at [94, 146] on p "9160 Lime juice, raw" at bounding box center [89, 148] width 38 height 5
type input "Lime juice, raw"
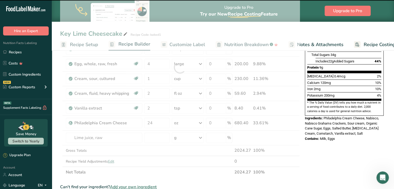
type input "0"
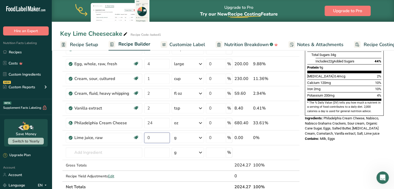
click at [153, 137] on input "0" at bounding box center [156, 138] width 25 height 10
type input "0.50"
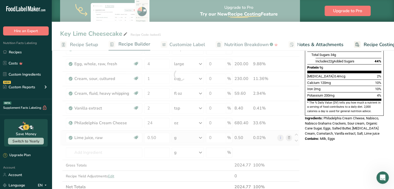
click at [202, 137] on div "Ingredient * Amount * Unit * Waste * .a-a{fill:#347362;}.b-a{fill:#fff;} Grams …" at bounding box center [180, 74] width 240 height 235
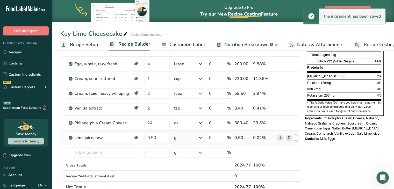
click at [202, 137] on icon at bounding box center [200, 137] width 6 height 9
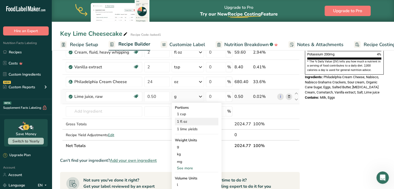
scroll to position [162, 0]
click at [187, 166] on div "See more" at bounding box center [197, 167] width 44 height 5
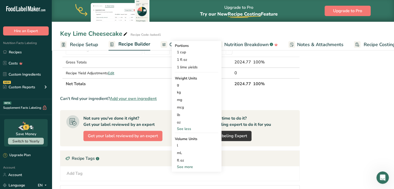
scroll to position [224, 0]
click at [187, 166] on div "See more" at bounding box center [197, 166] width 44 height 5
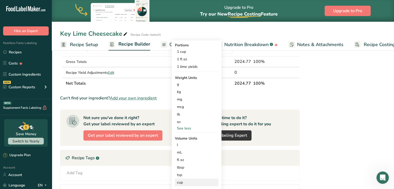
click at [180, 182] on div "cup" at bounding box center [196, 182] width 39 height 5
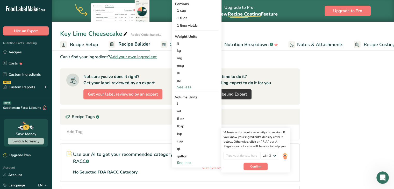
scroll to position [266, 0]
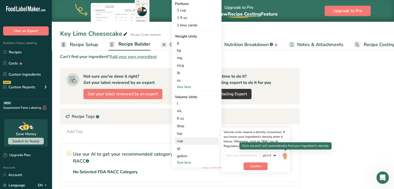
click at [285, 156] on img at bounding box center [285, 156] width 6 height 9
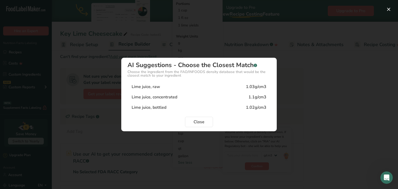
click at [155, 86] on div "Lime juice, raw" at bounding box center [146, 87] width 28 height 6
type input "1.03"
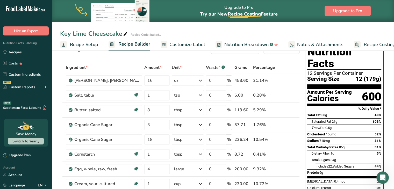
scroll to position [0, 0]
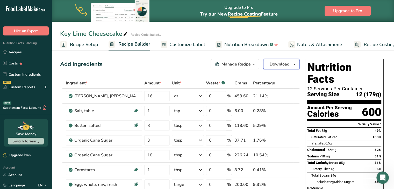
click at [283, 63] on span "Download" at bounding box center [280, 64] width 20 height 6
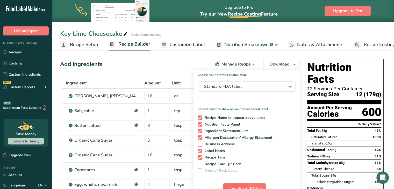
click at [229, 185] on span "Download" at bounding box center [237, 188] width 20 height 6
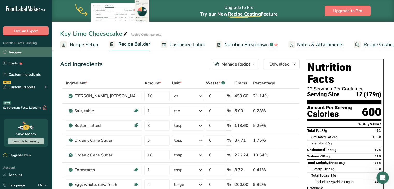
click at [18, 52] on link "Recipes" at bounding box center [26, 52] width 52 height 10
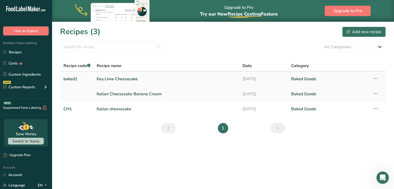
click at [373, 77] on icon at bounding box center [375, 78] width 6 height 9
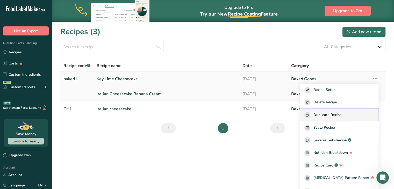
click at [334, 116] on span "Duplicate Recipe" at bounding box center [327, 115] width 28 height 6
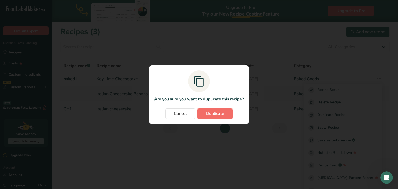
click at [220, 113] on span "Duplicate" at bounding box center [215, 114] width 18 height 6
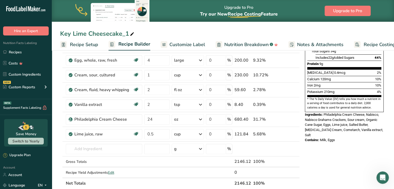
scroll to position [131, 0]
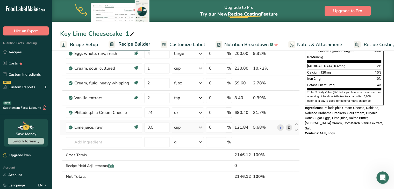
click at [288, 126] on icon at bounding box center [289, 127] width 4 height 5
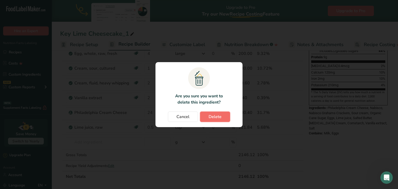
click at [216, 117] on span "Delete" at bounding box center [215, 117] width 13 height 6
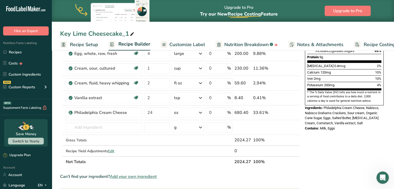
click at [132, 34] on icon at bounding box center [132, 34] width 5 height 7
click at [86, 34] on input "Key Lime Cheesecake" at bounding box center [223, 33] width 326 height 9
type input "Original Cheesecake"
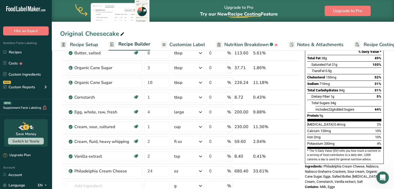
scroll to position [0, 0]
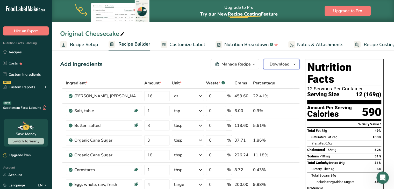
click at [288, 64] on span "Download" at bounding box center [280, 64] width 20 height 6
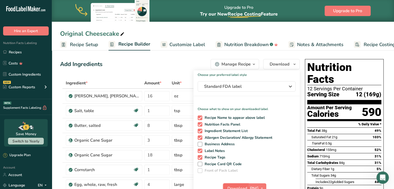
click at [239, 188] on span "Download" at bounding box center [237, 188] width 20 height 6
click at [10, 53] on link "Recipes" at bounding box center [26, 52] width 52 height 10
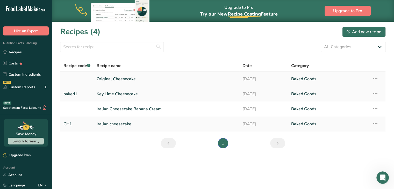
click at [373, 78] on icon at bounding box center [375, 78] width 6 height 9
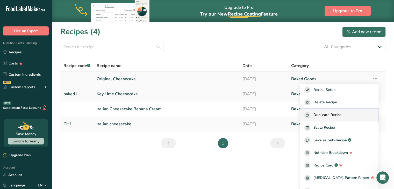
click at [330, 115] on span "Duplicate Recipe" at bounding box center [327, 115] width 28 height 6
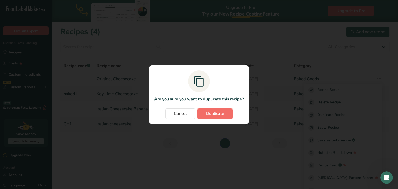
click at [221, 115] on span "Duplicate" at bounding box center [215, 114] width 18 height 6
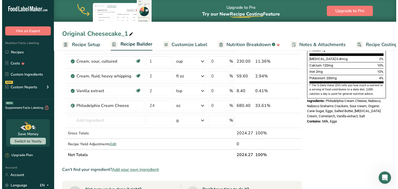
scroll to position [152, 0]
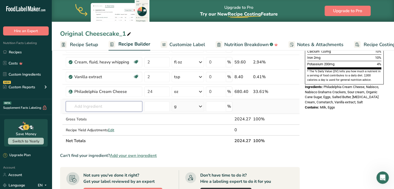
click at [106, 107] on input "text" at bounding box center [104, 106] width 76 height 10
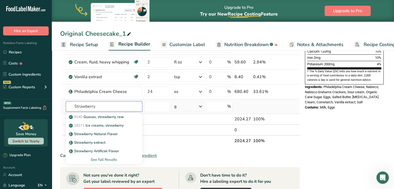
type input "Strawberry"
click at [96, 159] on div "See full Results" at bounding box center [104, 159] width 68 height 5
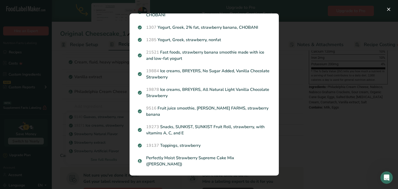
scroll to position [474, 0]
click at [284, 24] on div "Search Results 9140 Guavas, strawberry, raw 19271 Ice creams, strawberry Strawb…" at bounding box center [204, 94] width 166 height 179
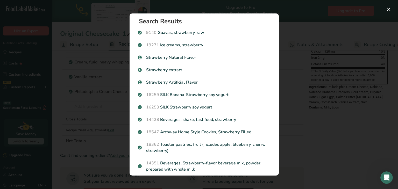
scroll to position [0, 0]
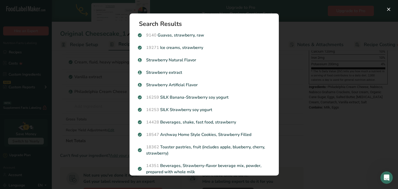
click at [287, 37] on div "Search results modal" at bounding box center [199, 94] width 398 height 189
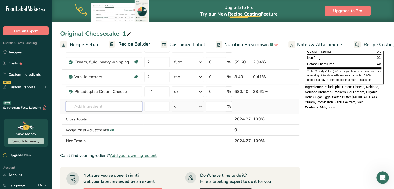
click at [89, 108] on input "text" at bounding box center [104, 106] width 76 height 10
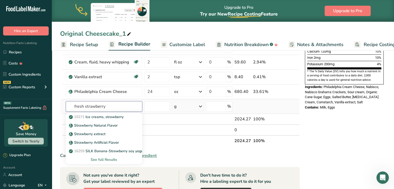
type input "fresh strawberry"
click at [101, 158] on div "See full Results" at bounding box center [104, 159] width 68 height 5
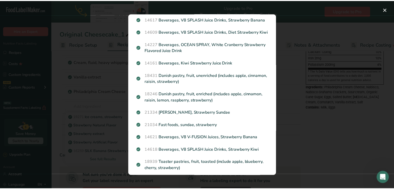
scroll to position [228, 0]
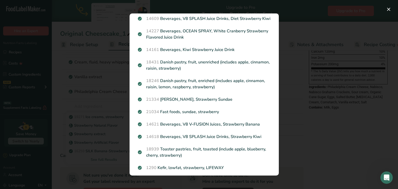
click at [293, 112] on div "Search results modal" at bounding box center [199, 94] width 398 height 189
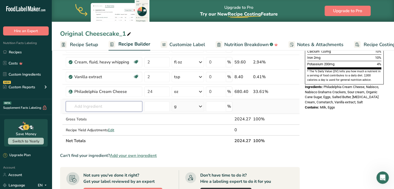
click at [95, 105] on input "text" at bounding box center [104, 106] width 76 height 10
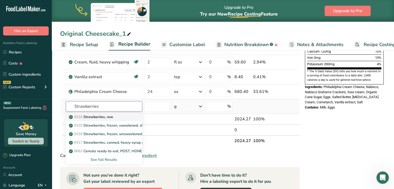
type input "Strawberries"
click at [101, 117] on p "9316 Strawberries, raw" at bounding box center [91, 116] width 43 height 5
type input "Strawberries, raw"
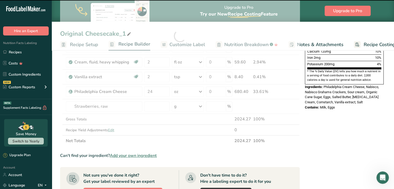
type input "0"
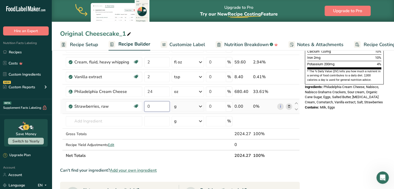
click at [151, 105] on input "0" at bounding box center [156, 106] width 25 height 10
type input "1"
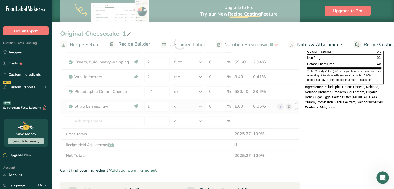
click at [201, 106] on div "Ingredient * Amount * Unit * Waste * .a-a{fill:#347362;}.b-a{fill:#fff;} Grams …" at bounding box center [180, 43] width 240 height 235
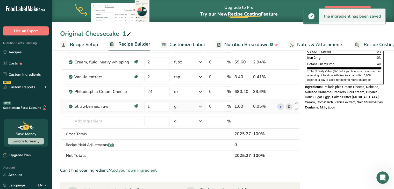
click at [201, 106] on icon at bounding box center [200, 106] width 6 height 9
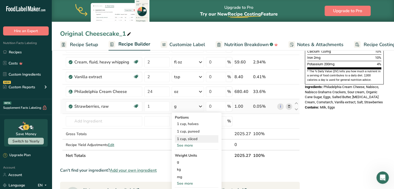
click at [189, 138] on div "1 cup, sliced" at bounding box center [197, 139] width 44 height 8
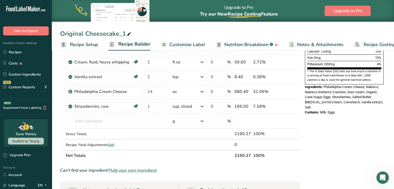
click at [84, 34] on div "Original Cheesecake_1" at bounding box center [96, 33] width 72 height 9
click at [84, 34] on input "Original Cheesecake_1" at bounding box center [223, 33] width 326 height 9
click at [127, 34] on input "Original Cheesecake_1" at bounding box center [223, 33] width 326 height 9
click at [83, 33] on input "Original Cheesecake" at bounding box center [223, 33] width 326 height 9
click at [132, 37] on input "Strawberry Cheesecake" at bounding box center [223, 33] width 326 height 9
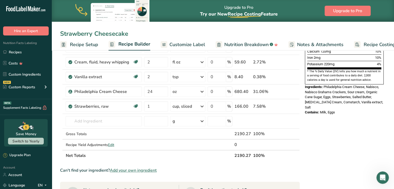
type input "Strawberry Cheesecake"
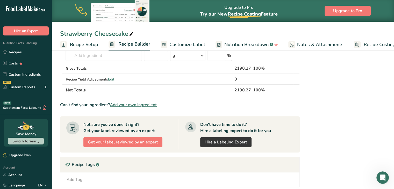
scroll to position [52, 0]
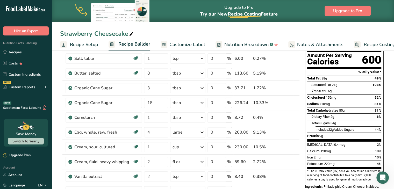
click at [177, 41] on span "Customize Label" at bounding box center [187, 44] width 36 height 7
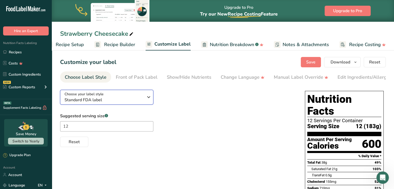
click at [148, 99] on icon "button" at bounding box center [149, 96] width 6 height 9
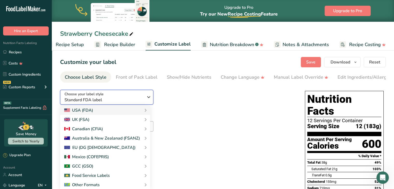
click at [148, 99] on icon "button" at bounding box center [149, 96] width 6 height 9
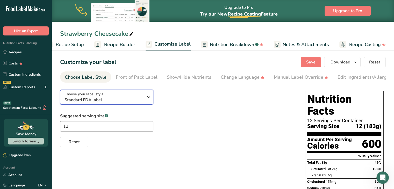
click at [148, 99] on icon "button" at bounding box center [149, 96] width 6 height 9
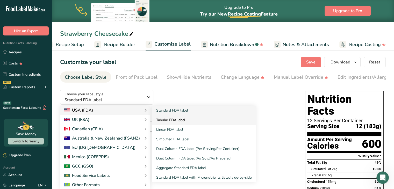
click at [163, 120] on link "Tabular FDA label" at bounding box center [204, 120] width 104 height 10
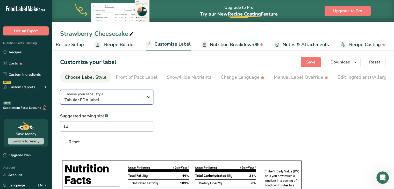
click at [148, 100] on icon "button" at bounding box center [149, 96] width 6 height 9
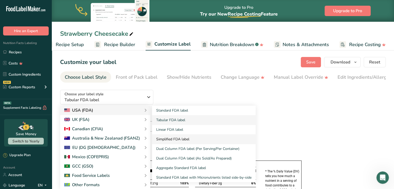
click at [170, 141] on link "Simplified FDA label" at bounding box center [204, 139] width 104 height 10
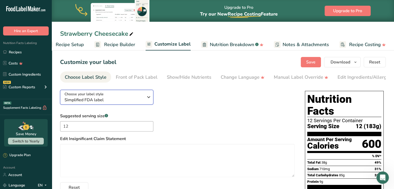
click at [148, 99] on icon "button" at bounding box center [149, 96] width 6 height 9
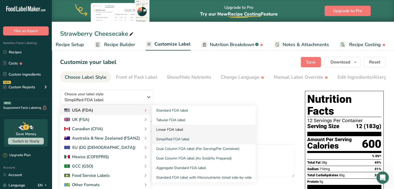
click at [171, 129] on link "Linear FDA label" at bounding box center [204, 130] width 104 height 10
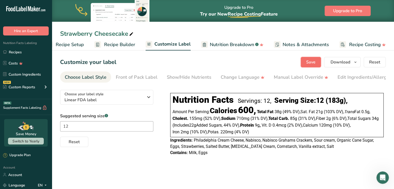
click at [315, 65] on button "Save" at bounding box center [311, 62] width 20 height 10
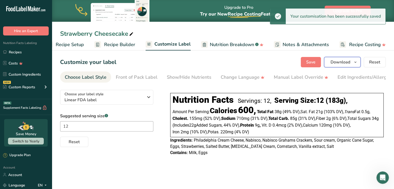
click at [356, 61] on icon "button" at bounding box center [355, 62] width 4 height 6
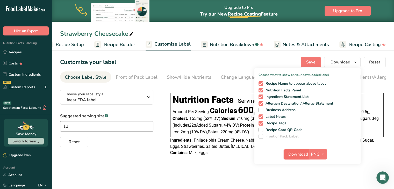
click at [297, 157] on span "Download" at bounding box center [298, 154] width 20 height 6
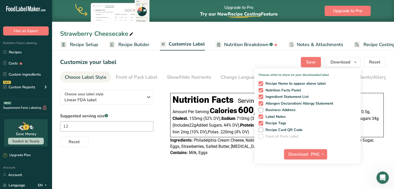
scroll to position [0, 14]
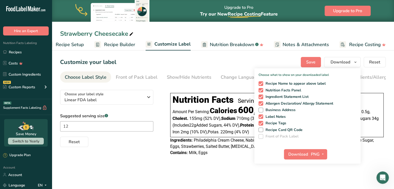
click at [159, 106] on div "Choose your label style Linear FDA label USA (FDA) Standard FDA label Tabular F…" at bounding box center [110, 116] width 100 height 61
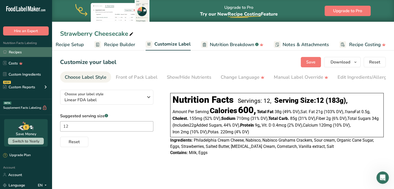
click at [19, 55] on link "Recipes" at bounding box center [26, 52] width 52 height 10
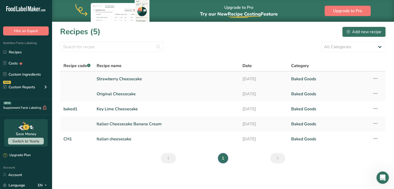
click at [375, 80] on icon at bounding box center [375, 78] width 6 height 9
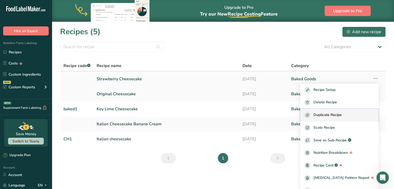
click at [328, 114] on span "Duplicate Recipe" at bounding box center [327, 115] width 28 height 6
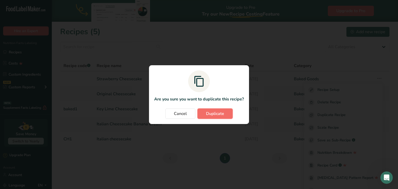
click at [215, 116] on span "Duplicate" at bounding box center [215, 114] width 18 height 6
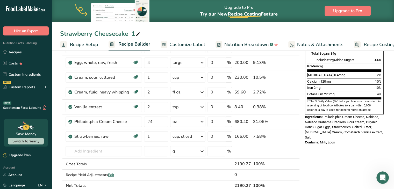
scroll to position [124, 0]
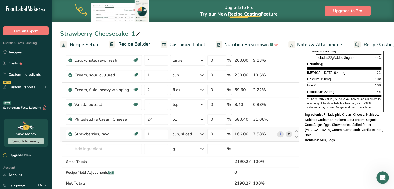
click at [288, 134] on icon at bounding box center [289, 134] width 4 height 5
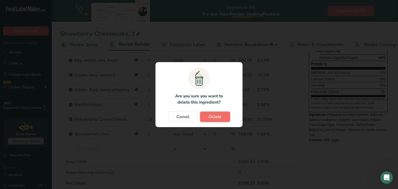
click at [211, 114] on span "Delete" at bounding box center [215, 117] width 13 height 6
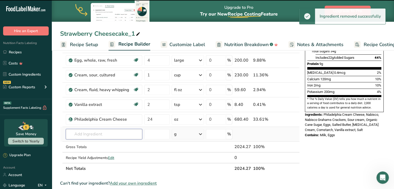
click at [83, 133] on input "text" at bounding box center [104, 134] width 76 height 10
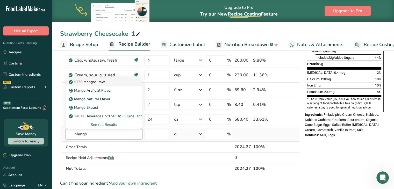
type input "Mango"
click at [89, 81] on p "9176 Mangos, raw" at bounding box center [87, 81] width 35 height 5
type input "Mangos, raw"
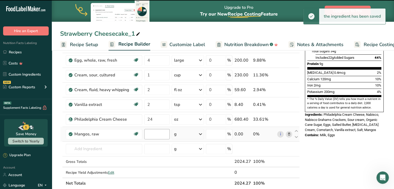
type input "0"
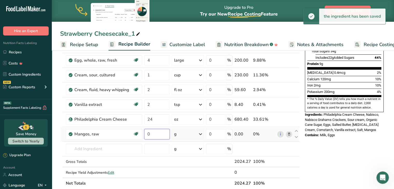
click at [156, 132] on input "0" at bounding box center [156, 134] width 25 height 10
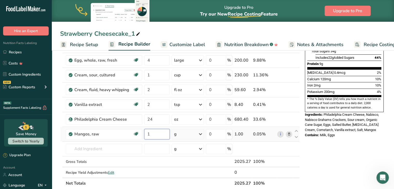
type input "1"
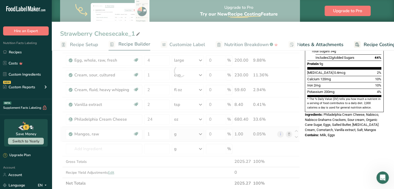
click at [202, 133] on div "Ingredient * Amount * Unit * Waste * .a-a{fill:#347362;}.b-a{fill:#fff;} Grams …" at bounding box center [180, 70] width 240 height 235
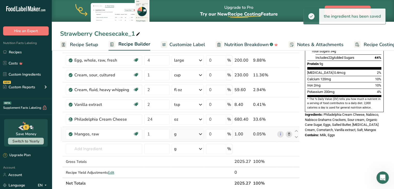
click at [202, 133] on icon at bounding box center [200, 134] width 6 height 9
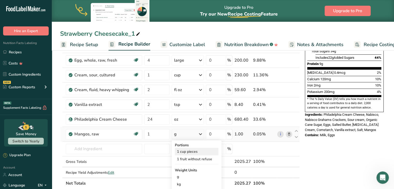
click at [191, 152] on div "1 cup pieces" at bounding box center [197, 152] width 44 height 8
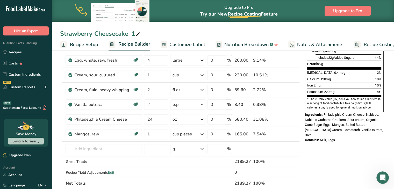
click at [93, 33] on div "Strawberry Cheesecake_1" at bounding box center [100, 33] width 81 height 9
click at [93, 33] on input "Strawberry Cheesecake" at bounding box center [223, 33] width 326 height 9
click at [122, 32] on input "Mango Cheesecake" at bounding box center [223, 33] width 326 height 9
type input "Mango Cheesecake"
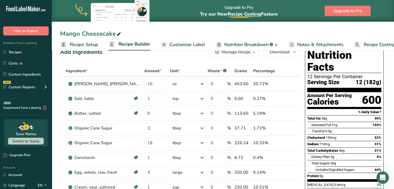
scroll to position [0, 0]
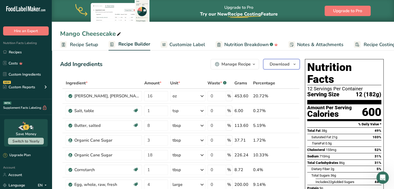
click at [293, 65] on icon "button" at bounding box center [294, 64] width 4 height 6
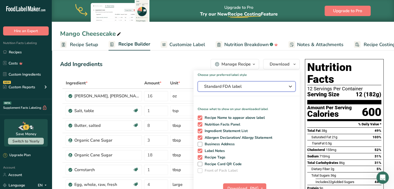
click at [289, 86] on icon "button" at bounding box center [290, 86] width 6 height 9
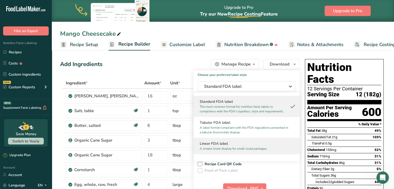
click at [211, 140] on div "Linear FDA label A simple linear display for small sized packages." at bounding box center [247, 146] width 106 height 16
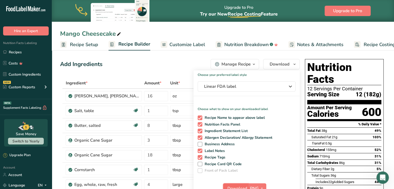
click at [237, 186] on span "Download" at bounding box center [237, 188] width 20 height 6
click at [176, 62] on div "Add Ingredients Manage Recipe Delete Recipe Duplicate Recipe Scale Recipe Save …" at bounding box center [180, 64] width 240 height 10
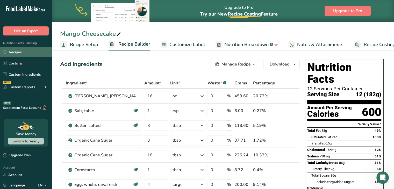
click at [16, 52] on link "Recipes" at bounding box center [26, 52] width 52 height 10
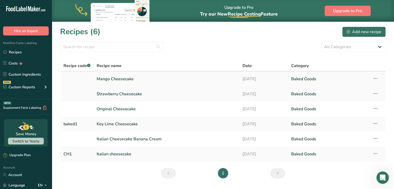
click at [106, 77] on link "Mango Cheesecake" at bounding box center [167, 79] width 140 height 11
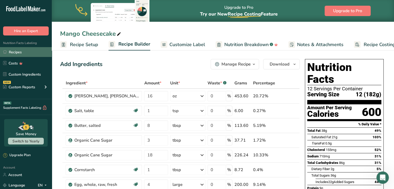
click at [21, 50] on link "Recipes" at bounding box center [26, 52] width 52 height 10
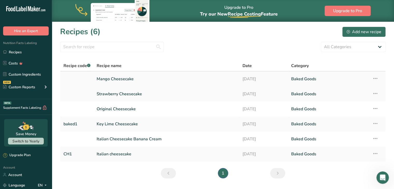
click at [373, 80] on icon at bounding box center [375, 78] width 6 height 9
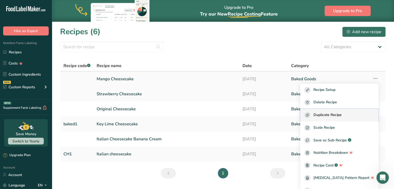
click at [332, 115] on span "Duplicate Recipe" at bounding box center [327, 115] width 28 height 6
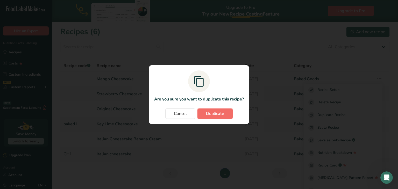
click at [223, 113] on span "Duplicate" at bounding box center [215, 114] width 18 height 6
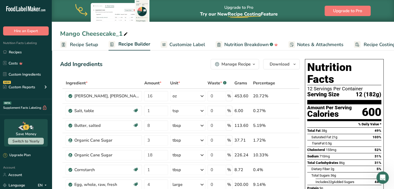
click at [125, 33] on icon at bounding box center [125, 34] width 5 height 7
click at [125, 33] on input "Mango Cheesecake_1" at bounding box center [223, 33] width 326 height 9
click at [121, 33] on input "Mango Cheesecake_1" at bounding box center [223, 33] width 326 height 9
click at [80, 32] on input "Mango Cheesecake" at bounding box center [223, 33] width 326 height 9
click at [125, 33] on input "Blueberry Cheesecake" at bounding box center [223, 33] width 326 height 9
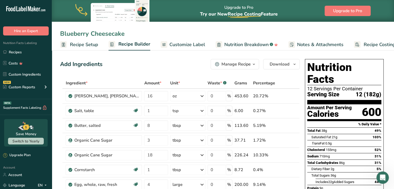
type input "Blueberry Cheesecake"
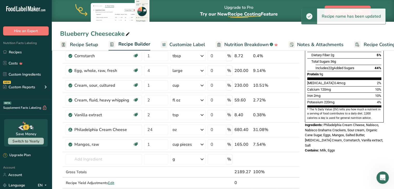
scroll to position [135, 0]
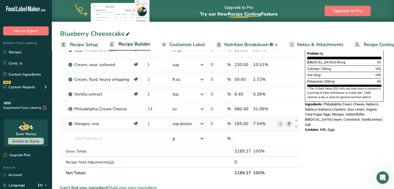
click at [289, 124] on icon at bounding box center [289, 123] width 4 height 5
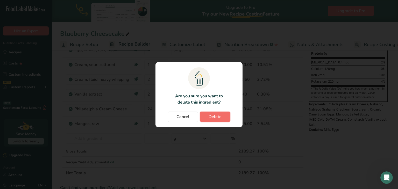
click at [213, 116] on span "Delete" at bounding box center [215, 117] width 13 height 6
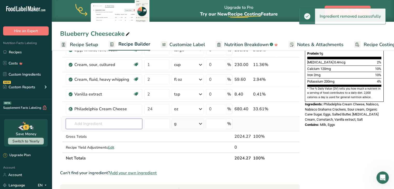
click at [87, 123] on input "text" at bounding box center [104, 124] width 76 height 10
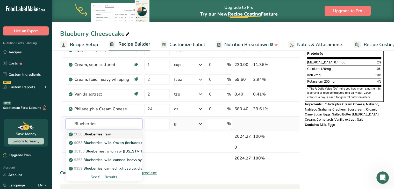
type input "Blueberries"
click at [90, 134] on p "9050 Blueberries, raw" at bounding box center [90, 134] width 41 height 5
type input "Blueberries, raw"
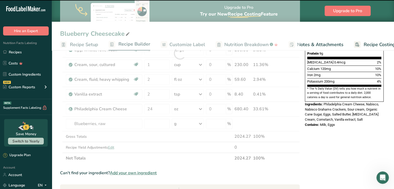
type input "0"
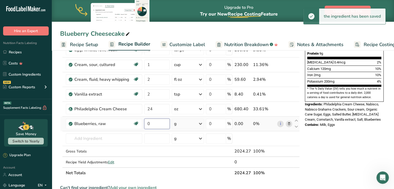
click at [152, 124] on input "0" at bounding box center [156, 124] width 25 height 10
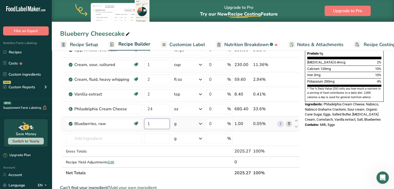
type input "1"
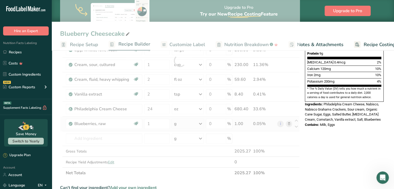
click at [200, 123] on div "Ingredient * Amount * Unit * Waste * .a-a{fill:#347362;}.b-a{fill:#fff;} Grams …" at bounding box center [180, 60] width 240 height 235
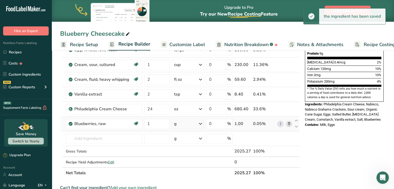
click at [200, 123] on icon at bounding box center [200, 123] width 6 height 9
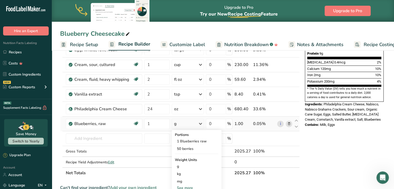
click at [187, 186] on div "See more" at bounding box center [197, 187] width 44 height 5
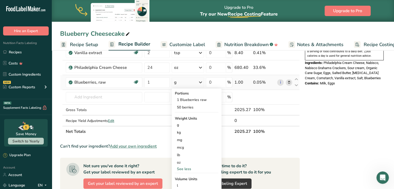
scroll to position [187, 0]
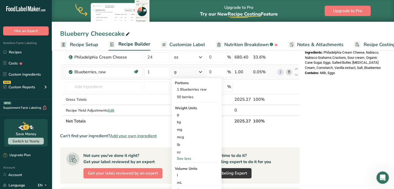
click at [186, 157] on div "See less" at bounding box center [197, 158] width 44 height 5
click at [184, 174] on div "See more" at bounding box center [197, 173] width 44 height 5
select select "22"
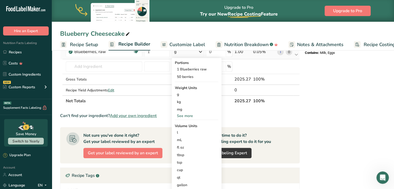
scroll to position [207, 0]
click at [180, 169] on div "cup" at bounding box center [196, 169] width 39 height 5
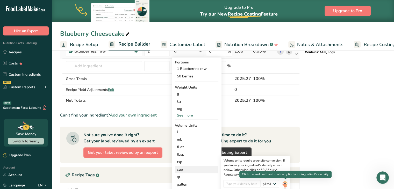
click at [286, 184] on img at bounding box center [285, 184] width 6 height 9
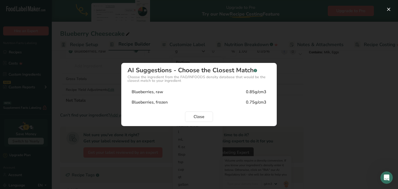
click at [158, 92] on div "Blueberries, raw" at bounding box center [148, 92] width 32 height 6
type input "0.85"
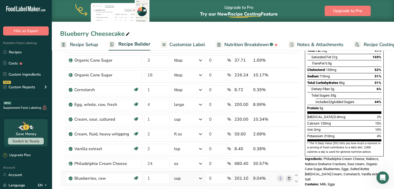
scroll to position [0, 0]
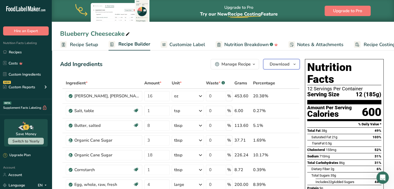
click at [295, 65] on icon "button" at bounding box center [294, 64] width 4 height 6
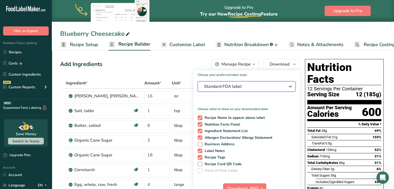
click at [292, 87] on icon "button" at bounding box center [290, 86] width 6 height 9
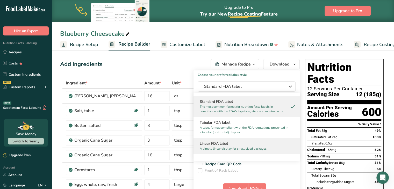
click at [206, 145] on h2 "Linear FDA label" at bounding box center [247, 143] width 94 height 5
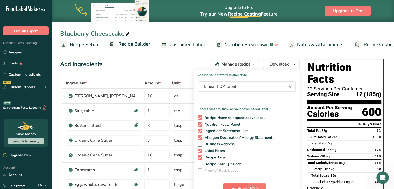
click at [235, 187] on span "Download" at bounding box center [237, 188] width 20 height 6
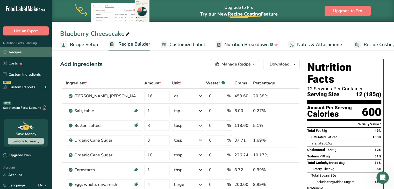
click at [15, 54] on link "Recipes" at bounding box center [26, 52] width 52 height 10
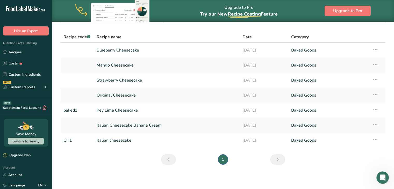
scroll to position [29, 0]
click at [374, 139] on icon at bounding box center [375, 139] width 6 height 9
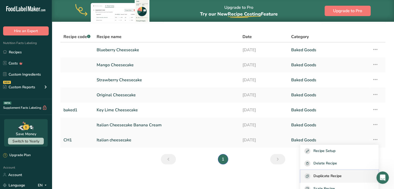
click at [321, 174] on span "Duplicate Recipe" at bounding box center [327, 176] width 28 height 6
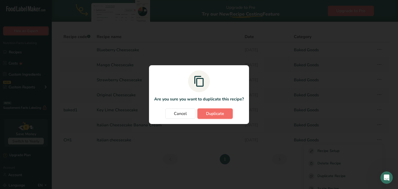
click at [215, 109] on button "Duplicate" at bounding box center [214, 114] width 35 height 10
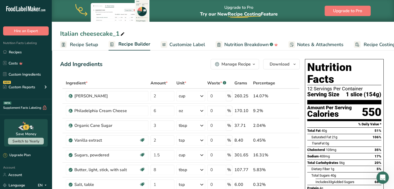
click at [77, 33] on div "Italian cheesecake_1" at bounding box center [93, 33] width 66 height 9
click at [77, 33] on input "Italian cheesecake_1" at bounding box center [223, 33] width 326 height 9
click at [112, 34] on input "Italian Blueberry cheesecake_1" at bounding box center [223, 33] width 326 height 9
click at [152, 33] on input "Italian Blueberry Cheesecake_1" at bounding box center [223, 33] width 326 height 9
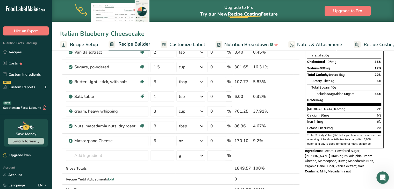
scroll to position [90, 0]
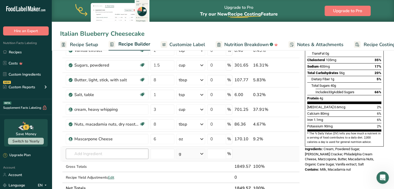
type input "Italian Blueberry Cheesecake"
click at [97, 153] on input "text" at bounding box center [107, 154] width 83 height 10
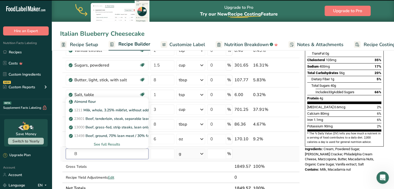
type input "Bl"
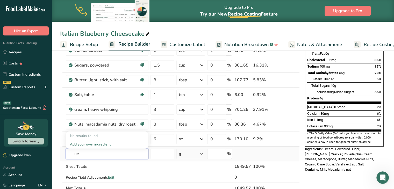
type input "u"
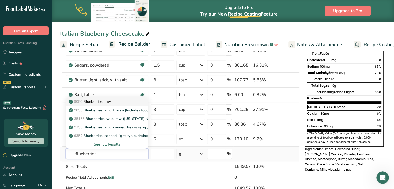
type input "Blueberries"
click at [101, 102] on p "9050 Blueberries, raw" at bounding box center [90, 101] width 41 height 5
type input "Blueberries, raw"
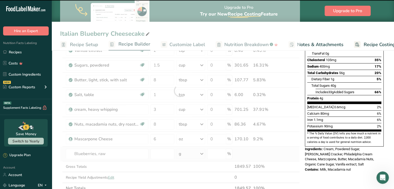
type input "0"
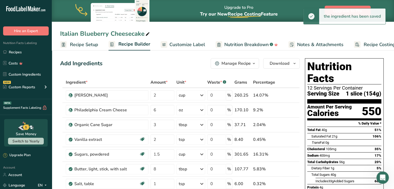
scroll to position [0, 0]
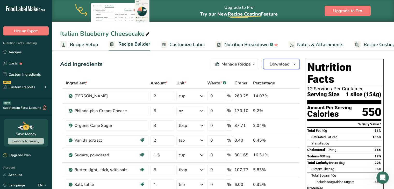
click at [294, 64] on icon "button" at bounding box center [294, 64] width 4 height 6
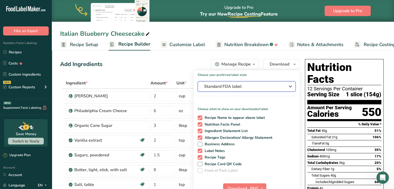
click at [290, 87] on icon "button" at bounding box center [290, 86] width 6 height 9
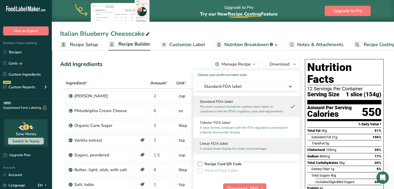
click at [293, 142] on div "Linear FDA label A simple linear display for small sized packages." at bounding box center [247, 146] width 106 height 16
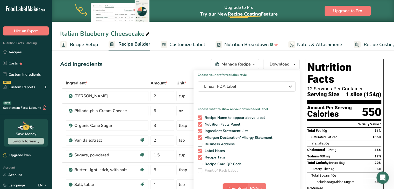
click at [234, 185] on span "Download" at bounding box center [237, 188] width 20 height 6
click at [121, 67] on div "Add Ingredients Manage Recipe Delete Recipe Duplicate Recipe Scale Recipe Save …" at bounding box center [180, 64] width 240 height 10
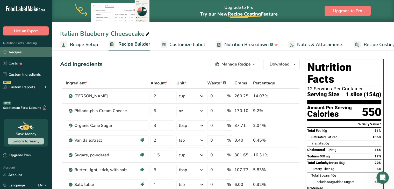
click at [15, 52] on link "Recipes" at bounding box center [26, 52] width 52 height 10
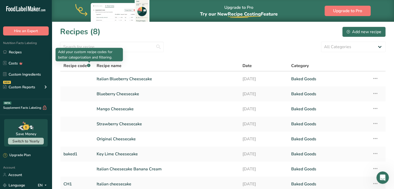
click at [89, 66] on rect at bounding box center [88, 65] width 3 height 3
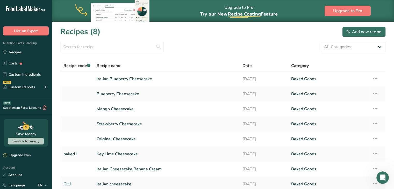
click at [75, 65] on span "Recipe code .a-a{fill:#347362;}.b-a{fill:#fff;}" at bounding box center [76, 66] width 27 height 6
click at [76, 80] on link at bounding box center [76, 79] width 27 height 11
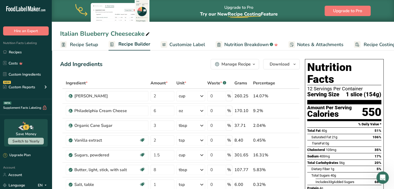
click at [254, 63] on icon "button" at bounding box center [254, 64] width 4 height 6
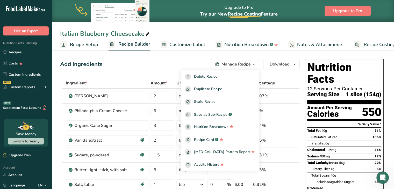
click at [254, 63] on icon "button" at bounding box center [254, 64] width 4 height 6
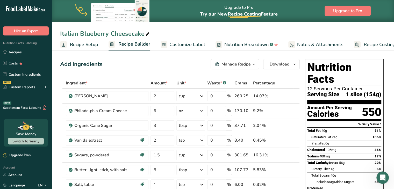
click at [85, 43] on span "Recipe Setup" at bounding box center [84, 44] width 28 height 7
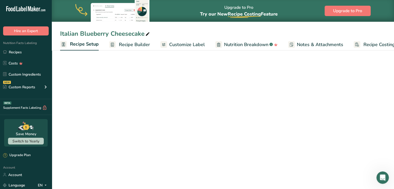
scroll to position [0, 2]
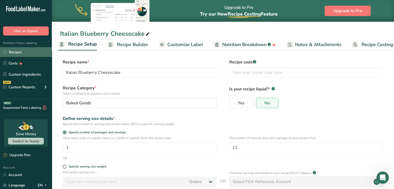
click at [20, 52] on link "Recipes" at bounding box center [26, 52] width 52 height 10
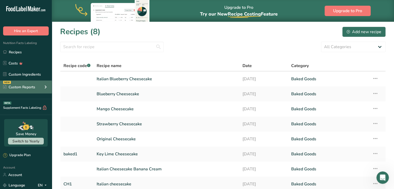
click at [45, 87] on icon at bounding box center [45, 86] width 6 height 9
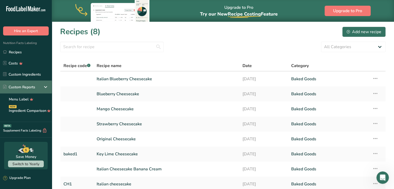
click at [45, 87] on icon at bounding box center [45, 86] width 6 height 9
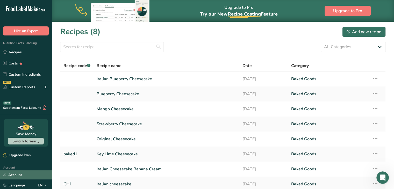
click at [20, 173] on link "Account" at bounding box center [26, 174] width 52 height 9
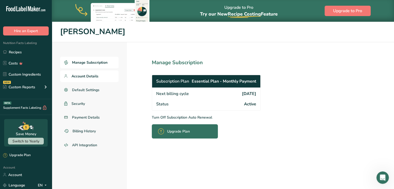
click at [86, 78] on span "Account Details" at bounding box center [84, 76] width 27 height 5
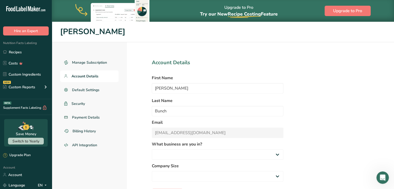
select select
select select "3"
click at [89, 63] on span "Manage Subscription" at bounding box center [89, 62] width 35 height 5
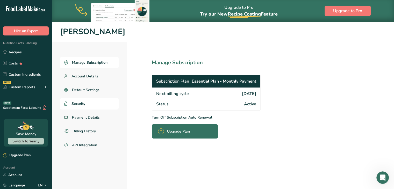
click at [81, 103] on span "Security" at bounding box center [78, 103] width 14 height 5
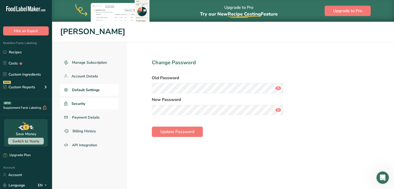
click at [86, 91] on span "Default Settings" at bounding box center [86, 89] width 28 height 5
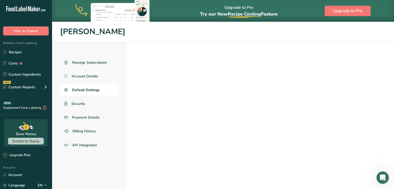
select select
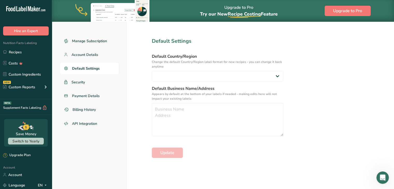
scroll to position [22, 0]
click at [82, 53] on span "Account Details" at bounding box center [84, 54] width 27 height 5
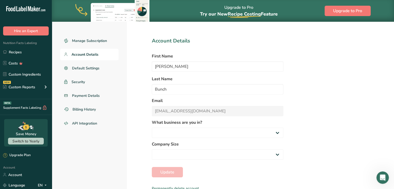
select select "3"
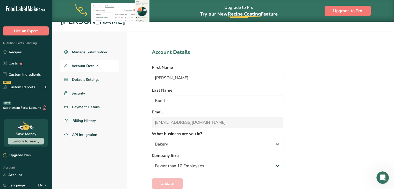
scroll to position [24, 0]
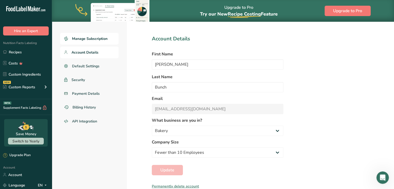
click at [97, 41] on link "Manage Subscription" at bounding box center [89, 39] width 59 height 12
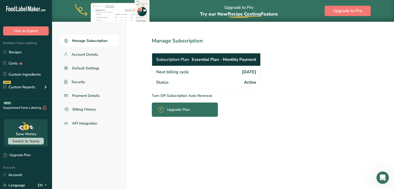
scroll to position [22, 0]
click at [75, 54] on span "Account Details" at bounding box center [84, 54] width 27 height 5
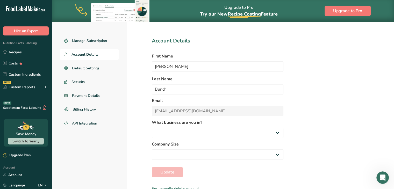
select select "3"
click at [75, 66] on span "Default Settings" at bounding box center [86, 68] width 28 height 5
select select
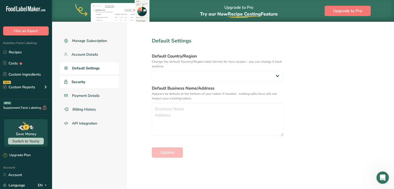
click at [75, 81] on span "Security" at bounding box center [78, 81] width 14 height 5
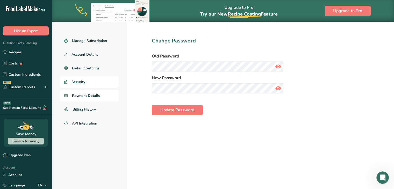
click at [75, 95] on span "Payment Details" at bounding box center [86, 95] width 28 height 5
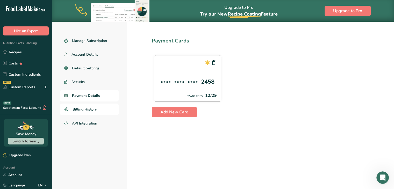
click at [77, 108] on span "Billing History" at bounding box center [85, 109] width 24 height 5
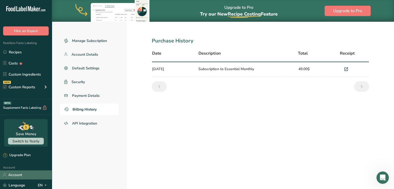
click at [19, 174] on link "Account" at bounding box center [26, 174] width 52 height 9
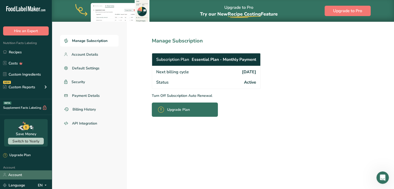
click at [19, 174] on link "Account" at bounding box center [26, 174] width 52 height 9
click at [46, 184] on icon at bounding box center [46, 185] width 4 height 6
click at [45, 185] on icon at bounding box center [46, 185] width 4 height 6
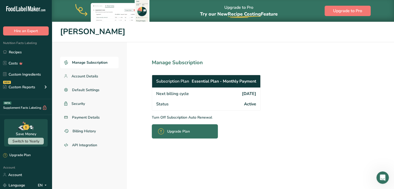
click at [32, 9] on icon ".a-20{fill:#fff;}" at bounding box center [31, 10] width 51 height 8
click at [79, 76] on span "Account Details" at bounding box center [84, 76] width 27 height 5
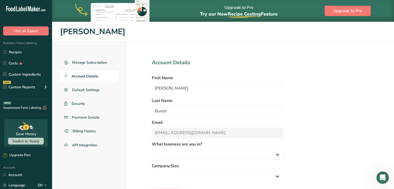
select select "3"
click at [83, 90] on span "Default Settings" at bounding box center [86, 89] width 28 height 5
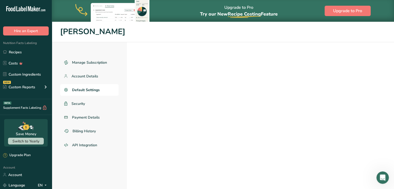
select select
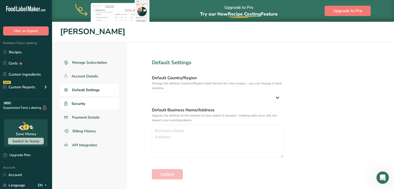
click at [83, 104] on span "Security" at bounding box center [78, 103] width 14 height 5
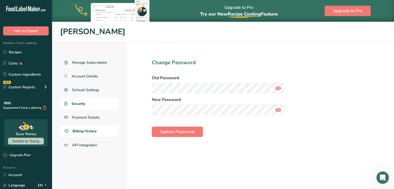
click at [78, 132] on span "Billing History" at bounding box center [85, 130] width 24 height 5
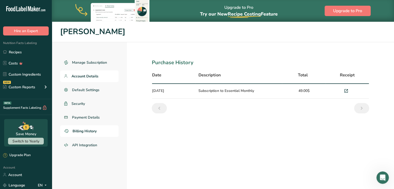
click at [81, 75] on span "Account Details" at bounding box center [84, 76] width 27 height 5
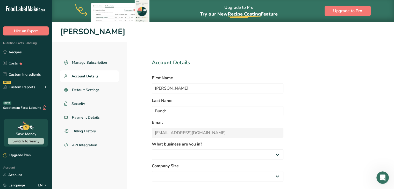
select select
select select "3"
click at [93, 33] on h1 "[PERSON_NAME]" at bounding box center [223, 32] width 326 height 12
click at [100, 34] on h1 "[PERSON_NAME]" at bounding box center [223, 32] width 326 height 12
click at [31, 6] on div ".a-20{fill:#fff;}" at bounding box center [26, 10] width 52 height 12
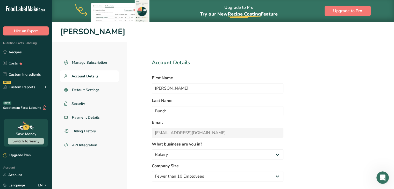
click at [88, 32] on h1 "[PERSON_NAME]" at bounding box center [223, 32] width 326 height 12
